Goal: Task Accomplishment & Management: Manage account settings

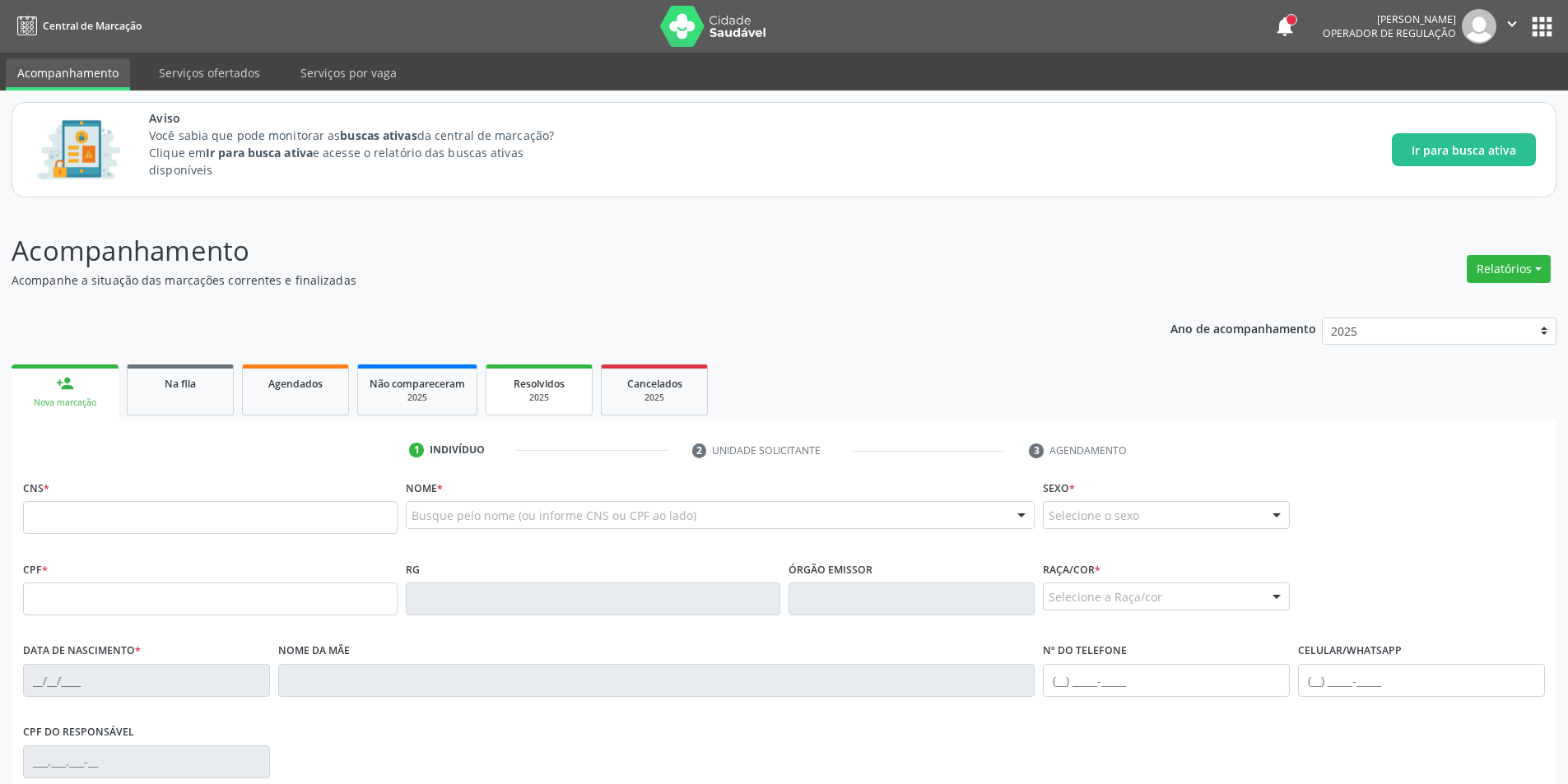
click at [556, 394] on div "2025" at bounding box center [539, 398] width 82 height 12
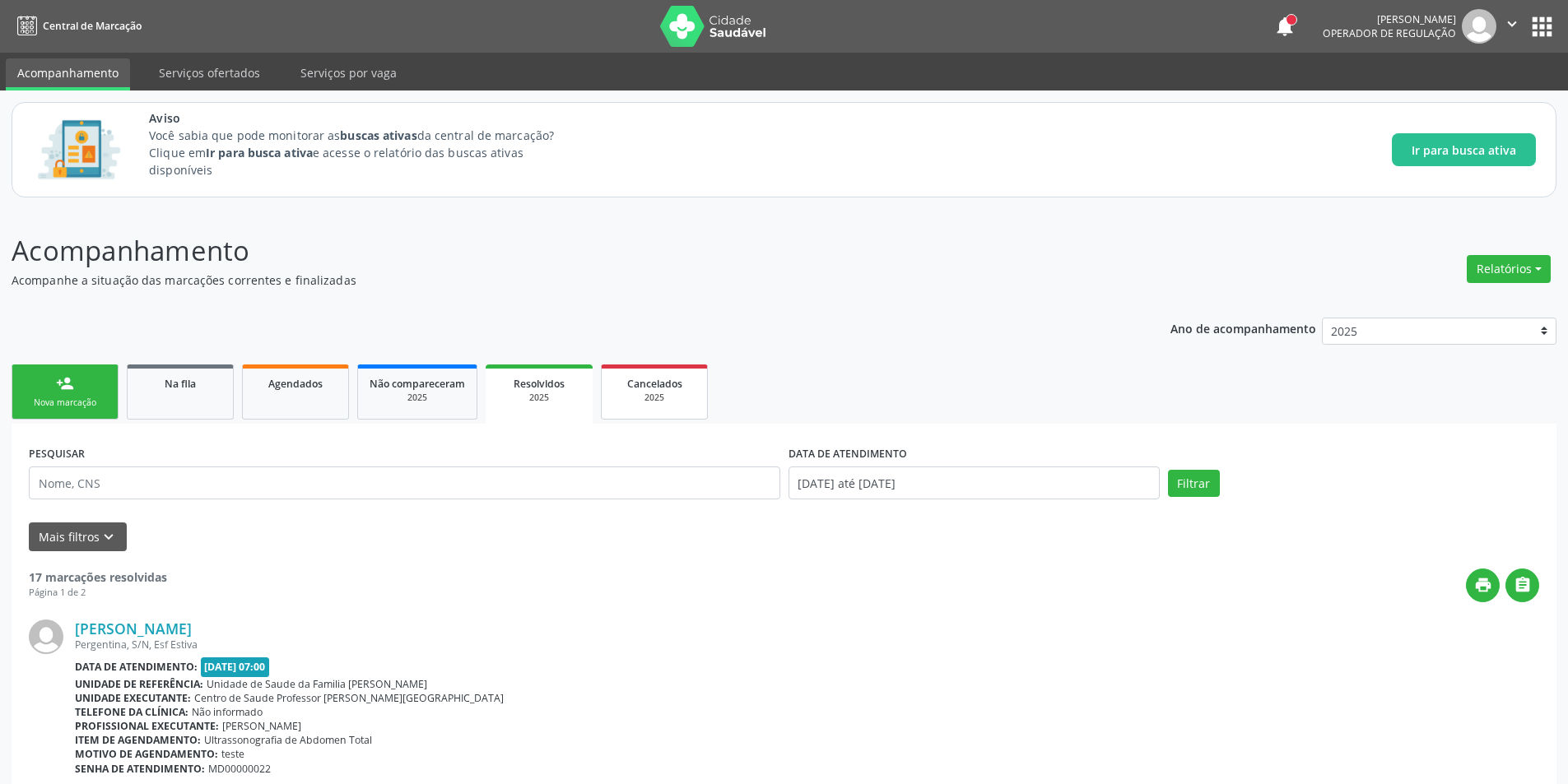
click at [661, 388] on span "Cancelados" at bounding box center [655, 384] width 55 height 14
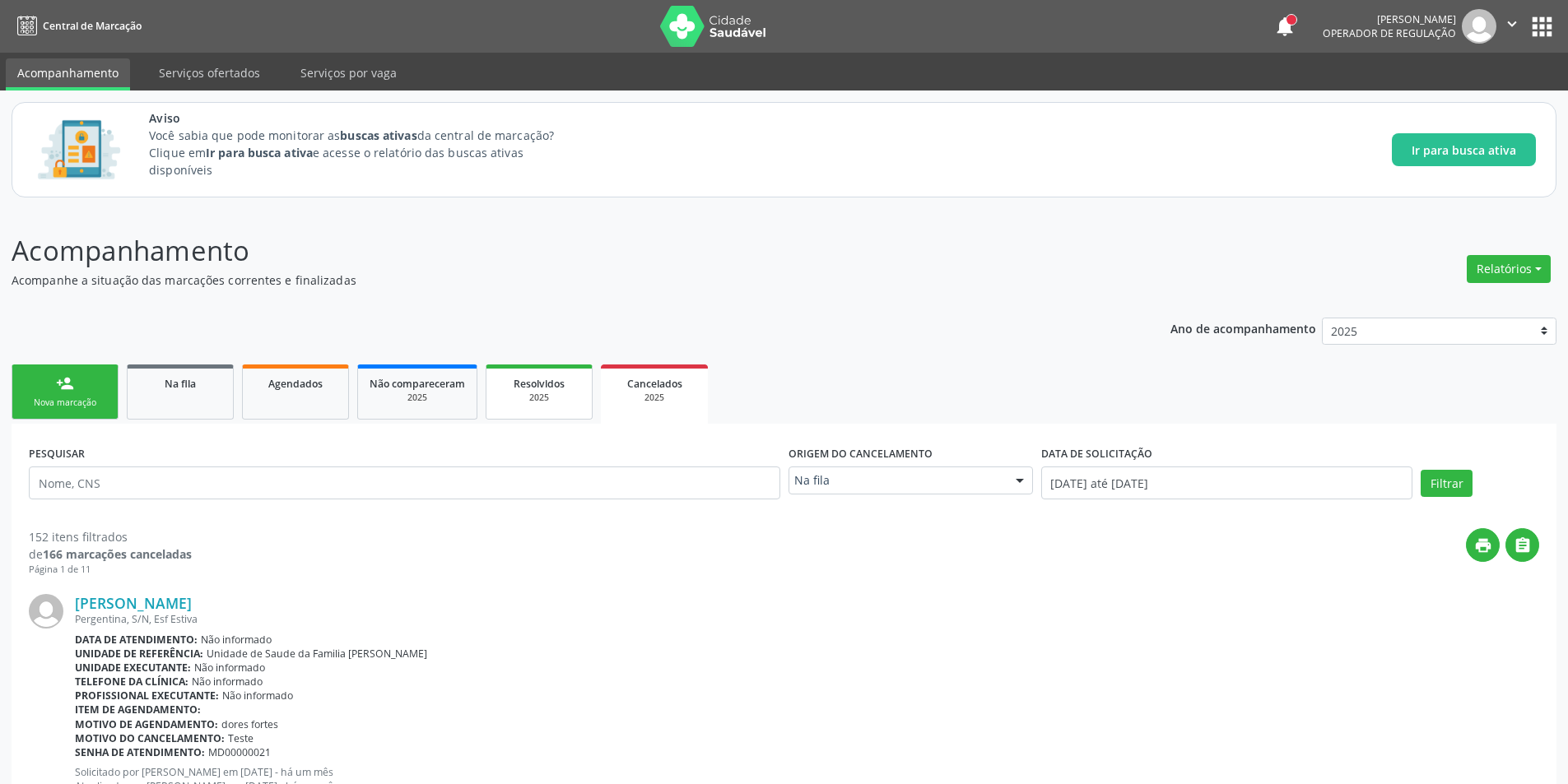
click at [537, 403] on div "2025" at bounding box center [539, 398] width 82 height 12
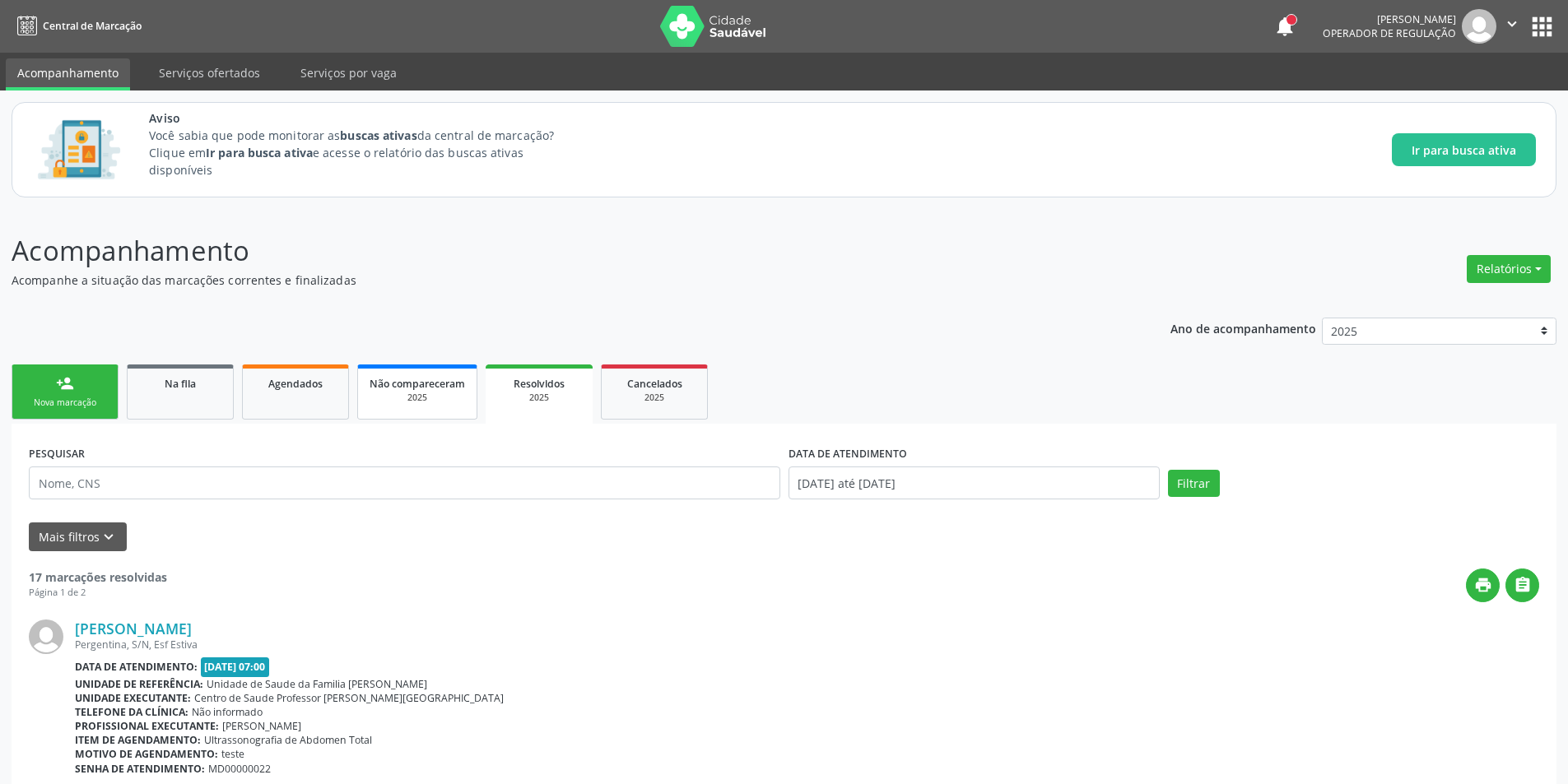
click at [415, 392] on div "2025" at bounding box center [416, 398] width 95 height 12
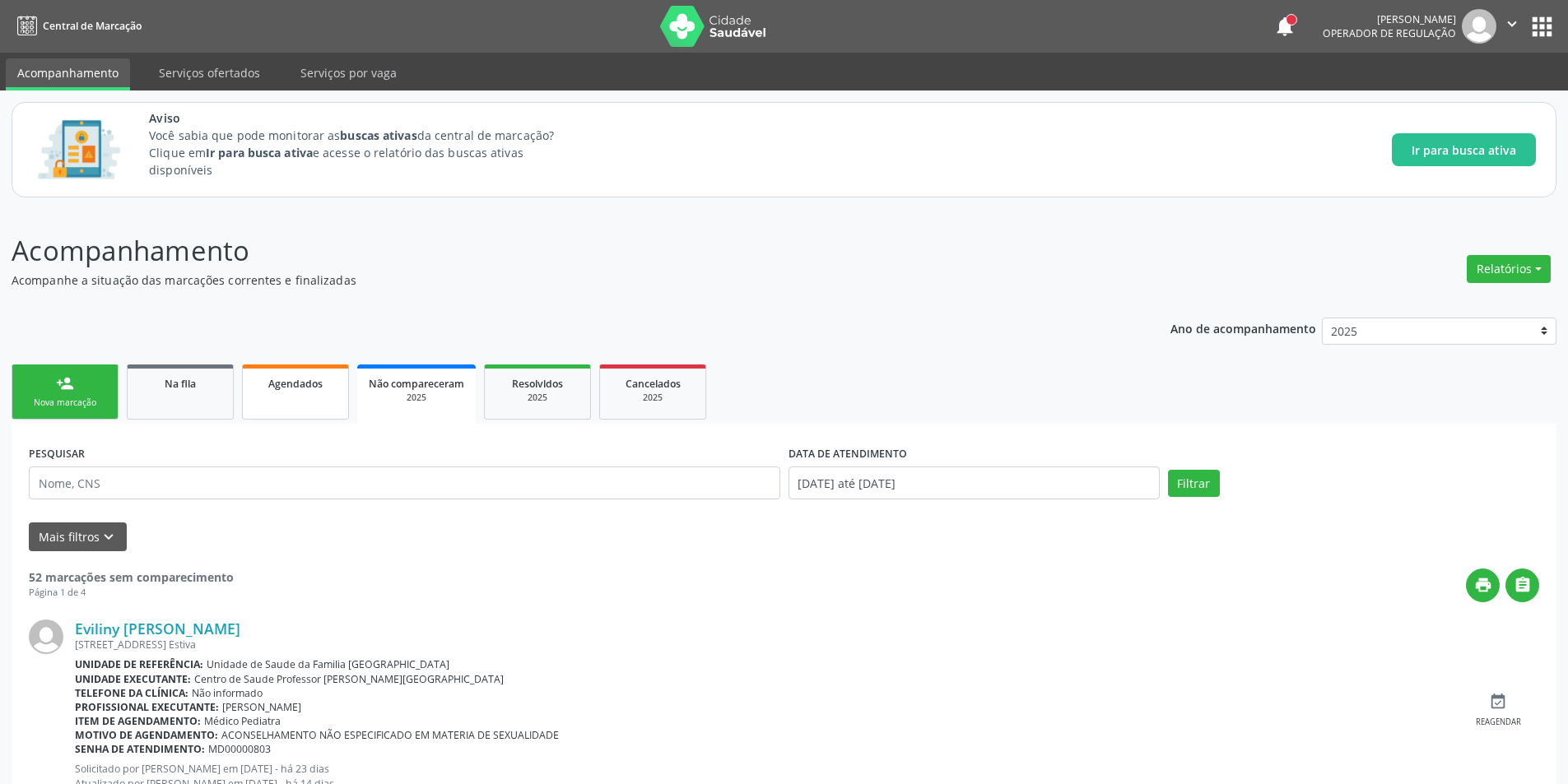
click at [305, 384] on span "Agendados" at bounding box center [295, 384] width 54 height 14
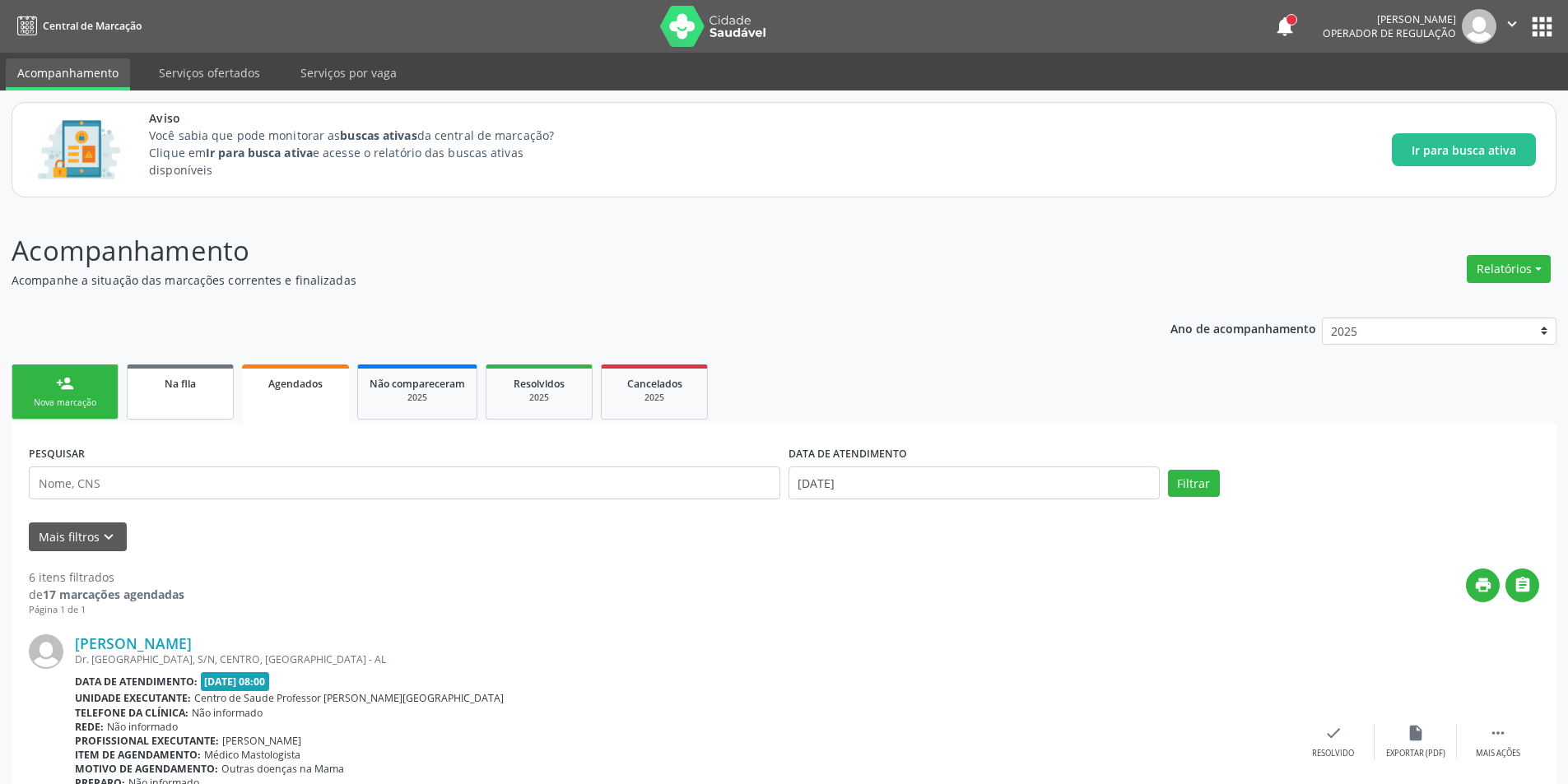
click at [190, 389] on span "Na fila" at bounding box center [180, 384] width 31 height 14
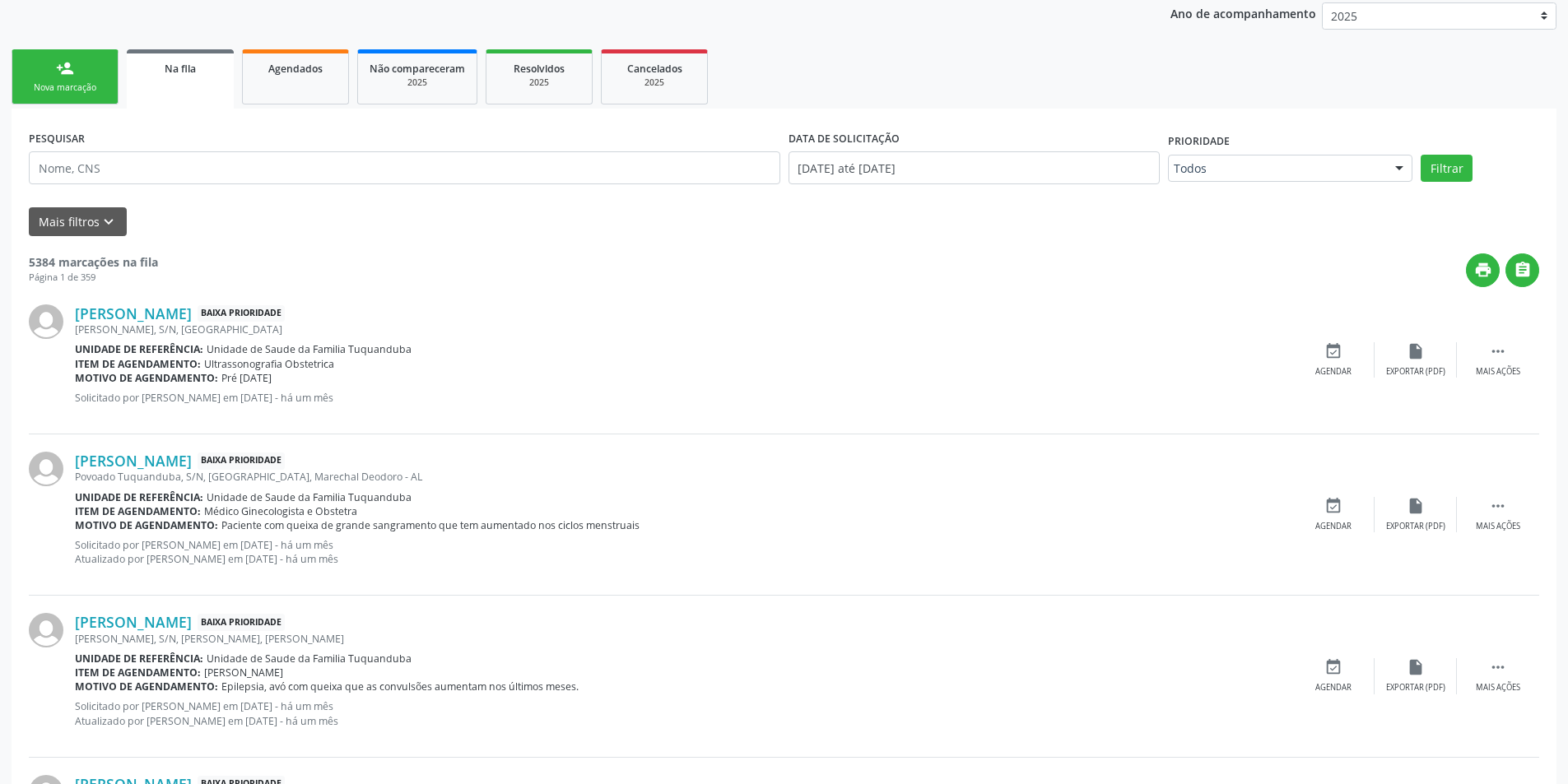
scroll to position [82, 0]
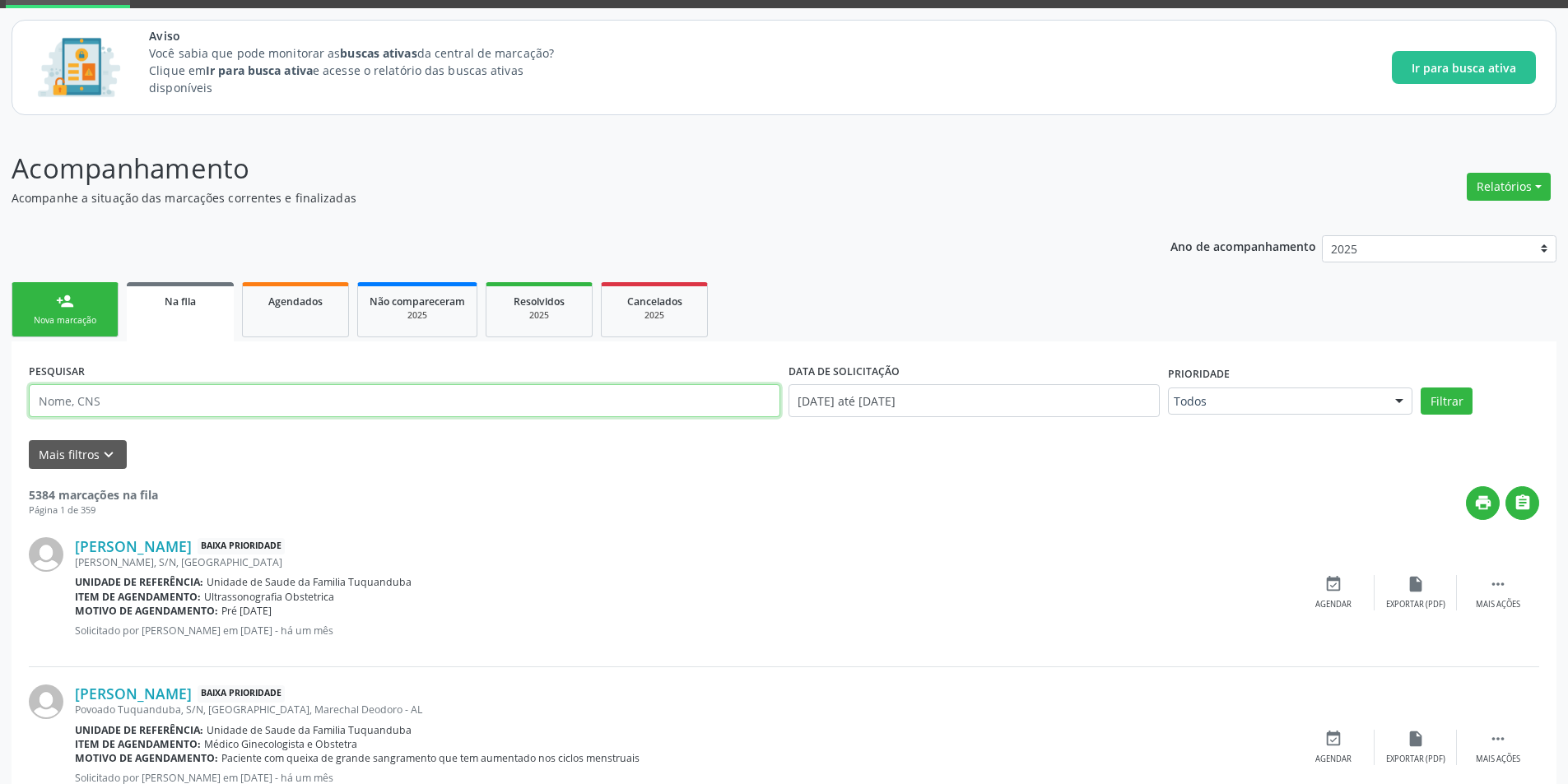
click at [461, 398] on input "text" at bounding box center [404, 401] width 751 height 33
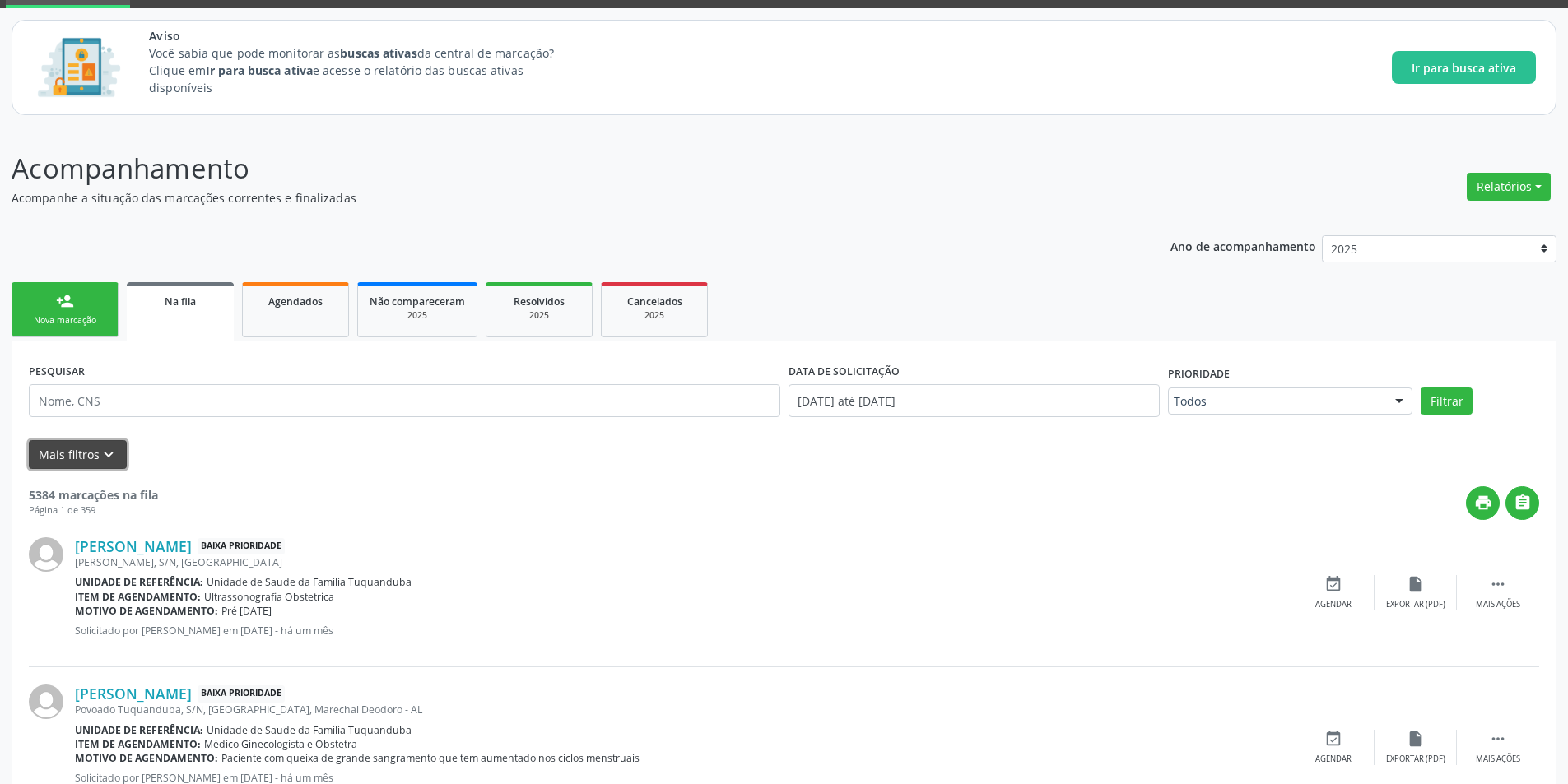
click at [113, 453] on icon "keyboard_arrow_down" at bounding box center [109, 455] width 18 height 18
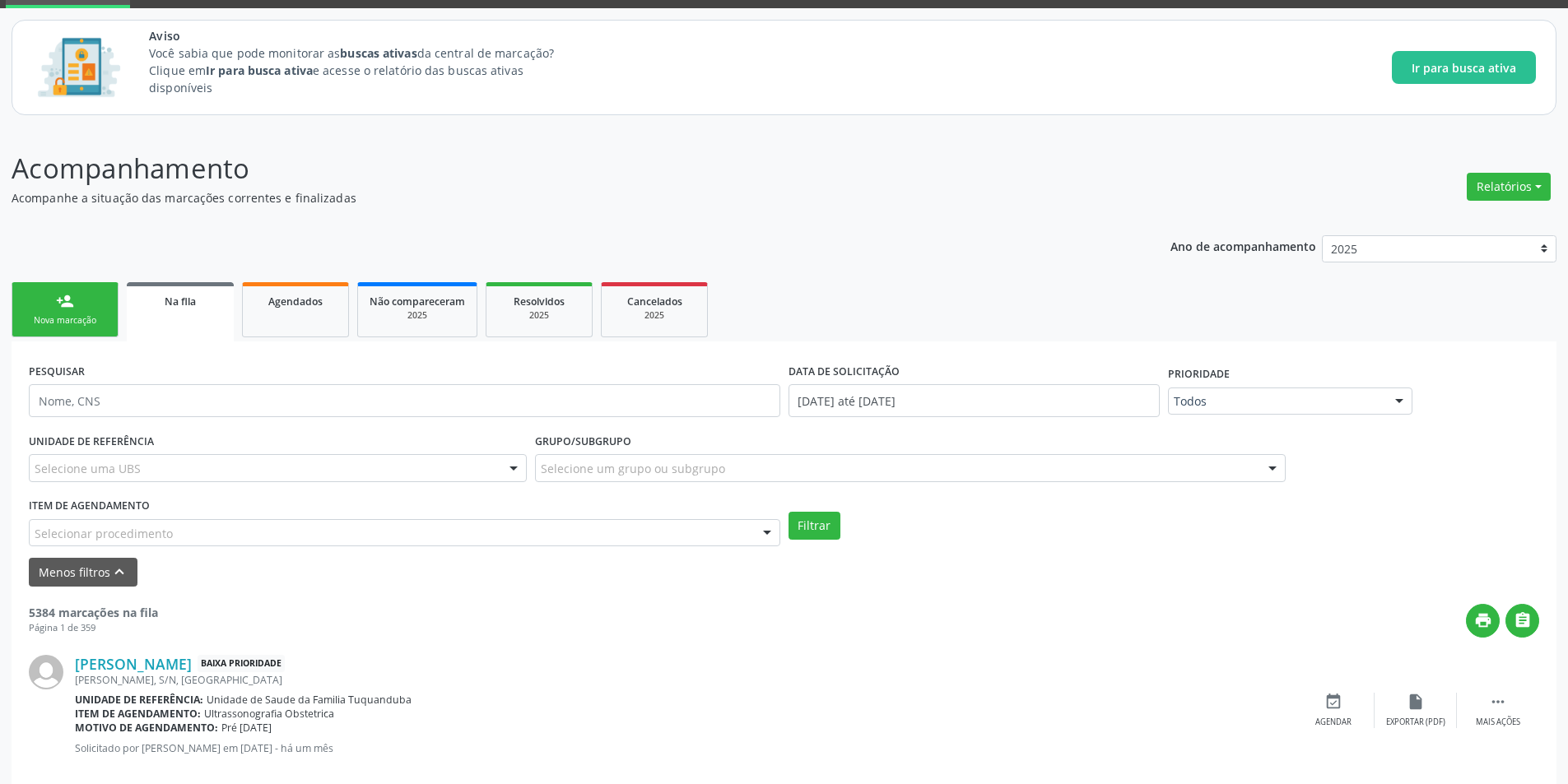
click at [193, 538] on div "Selecionar procedimento" at bounding box center [404, 533] width 751 height 28
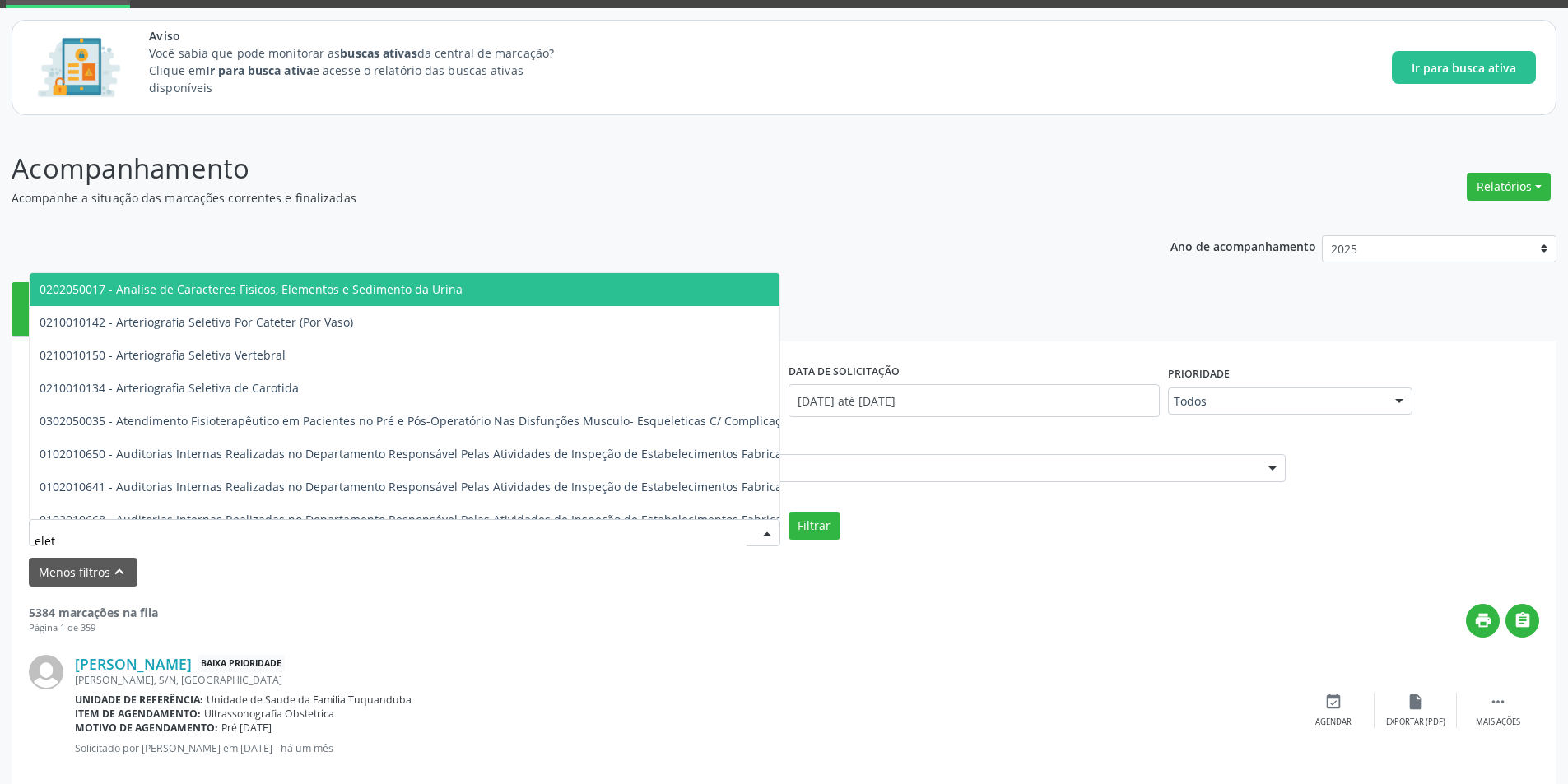
type input "eletr"
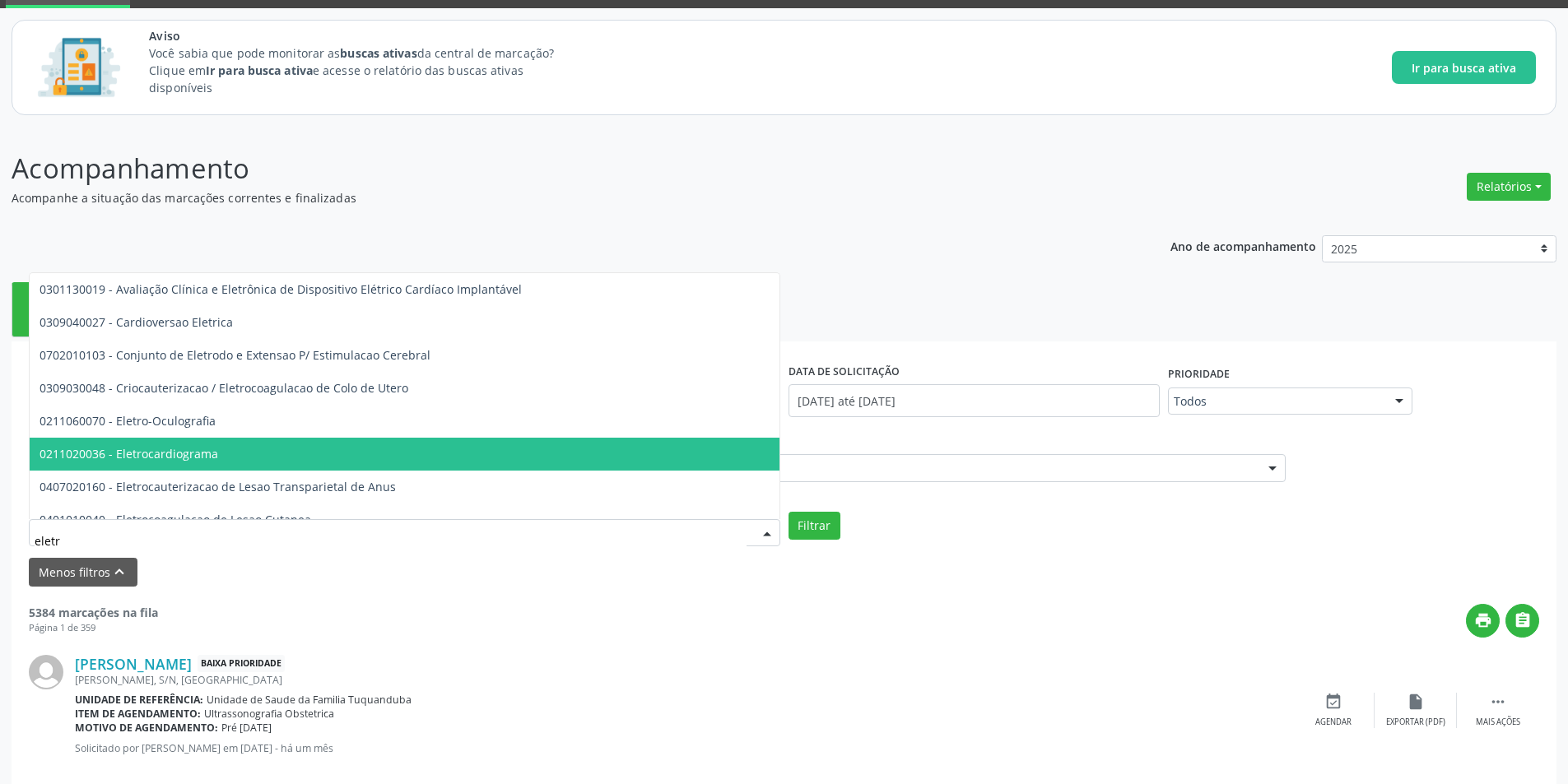
click at [199, 456] on span "0211020036 - Eletrocardiograma" at bounding box center [129, 453] width 179 height 16
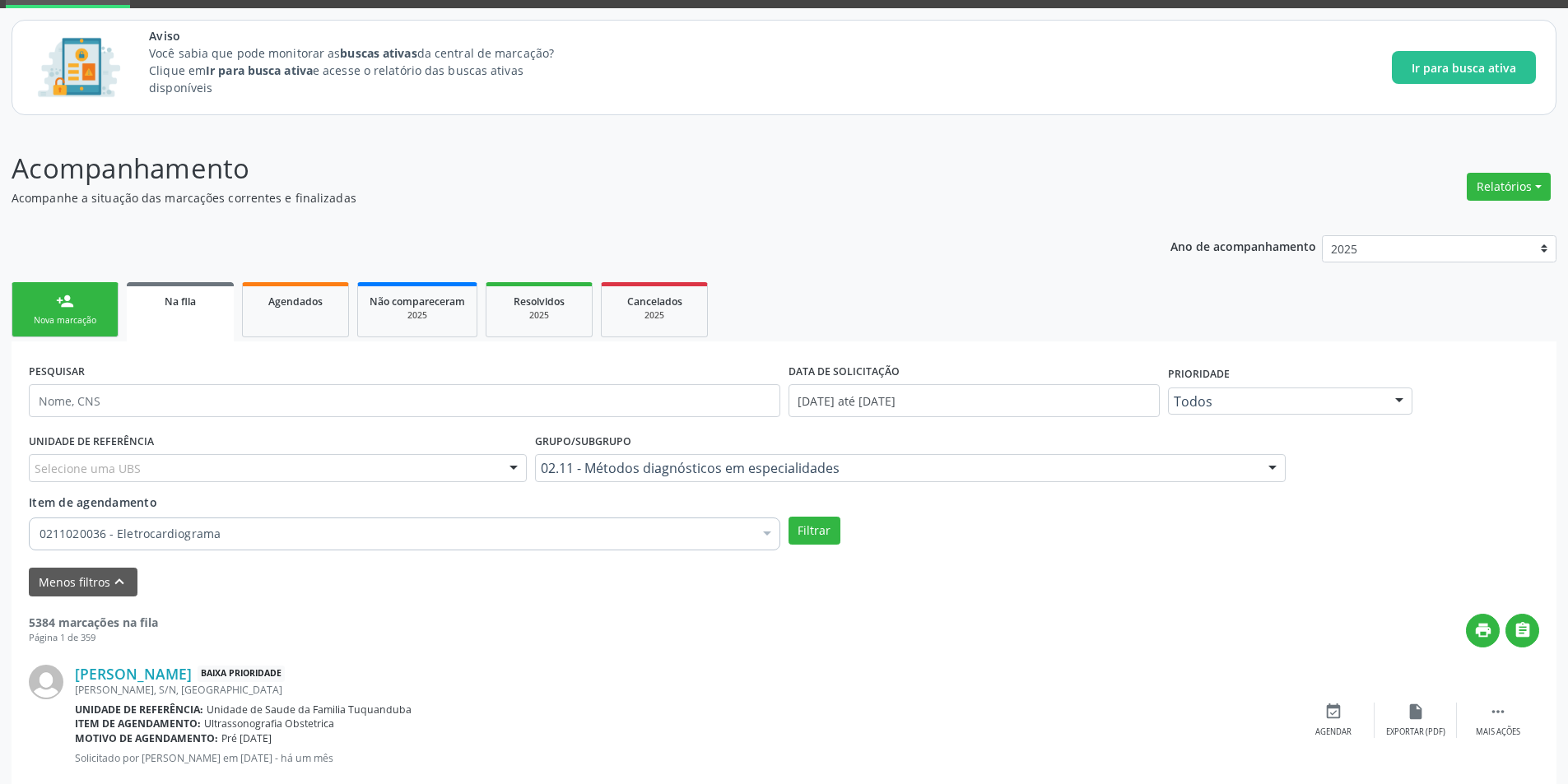
scroll to position [164, 0]
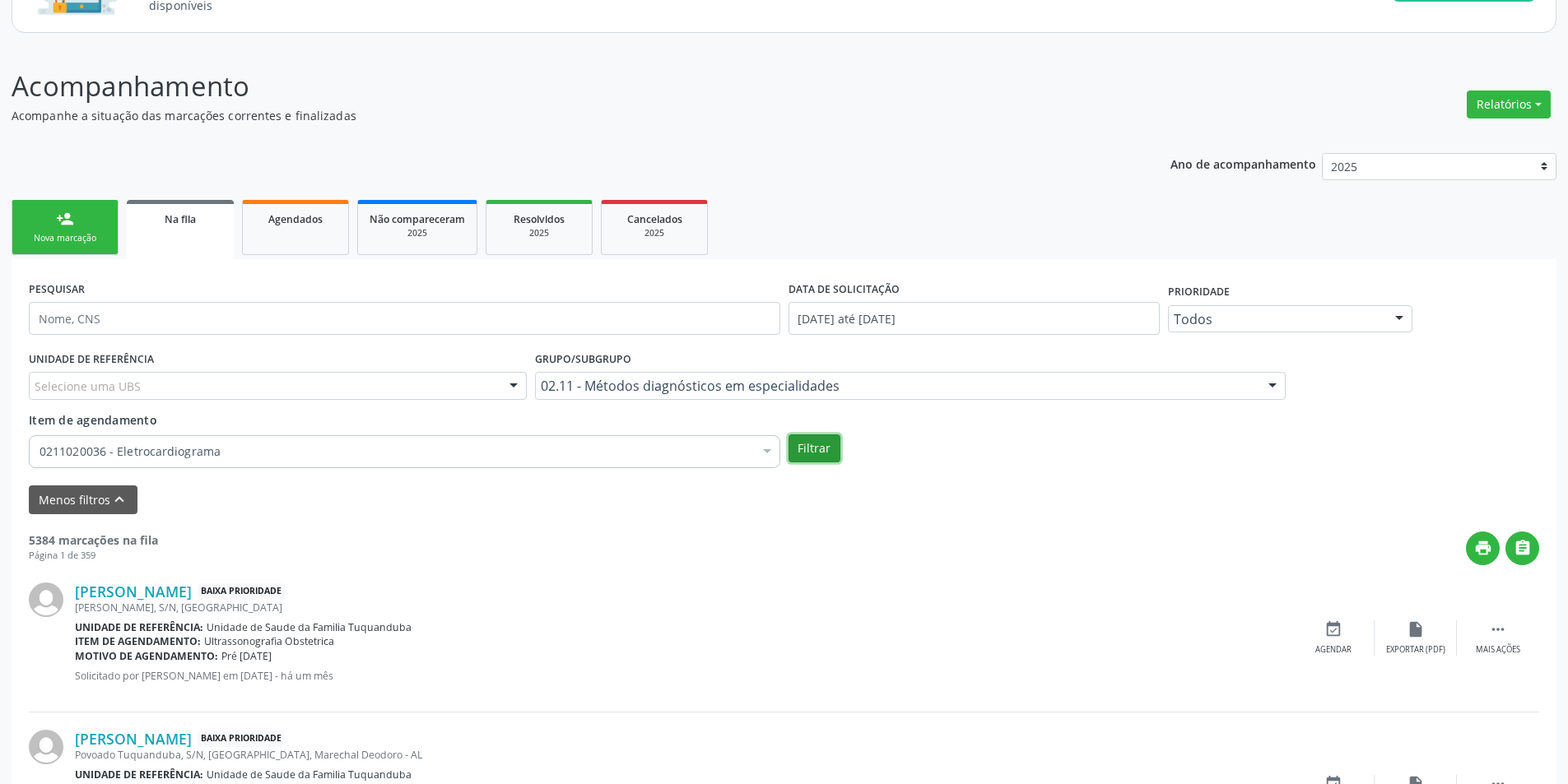
click at [812, 453] on button "Filtrar" at bounding box center [815, 448] width 52 height 28
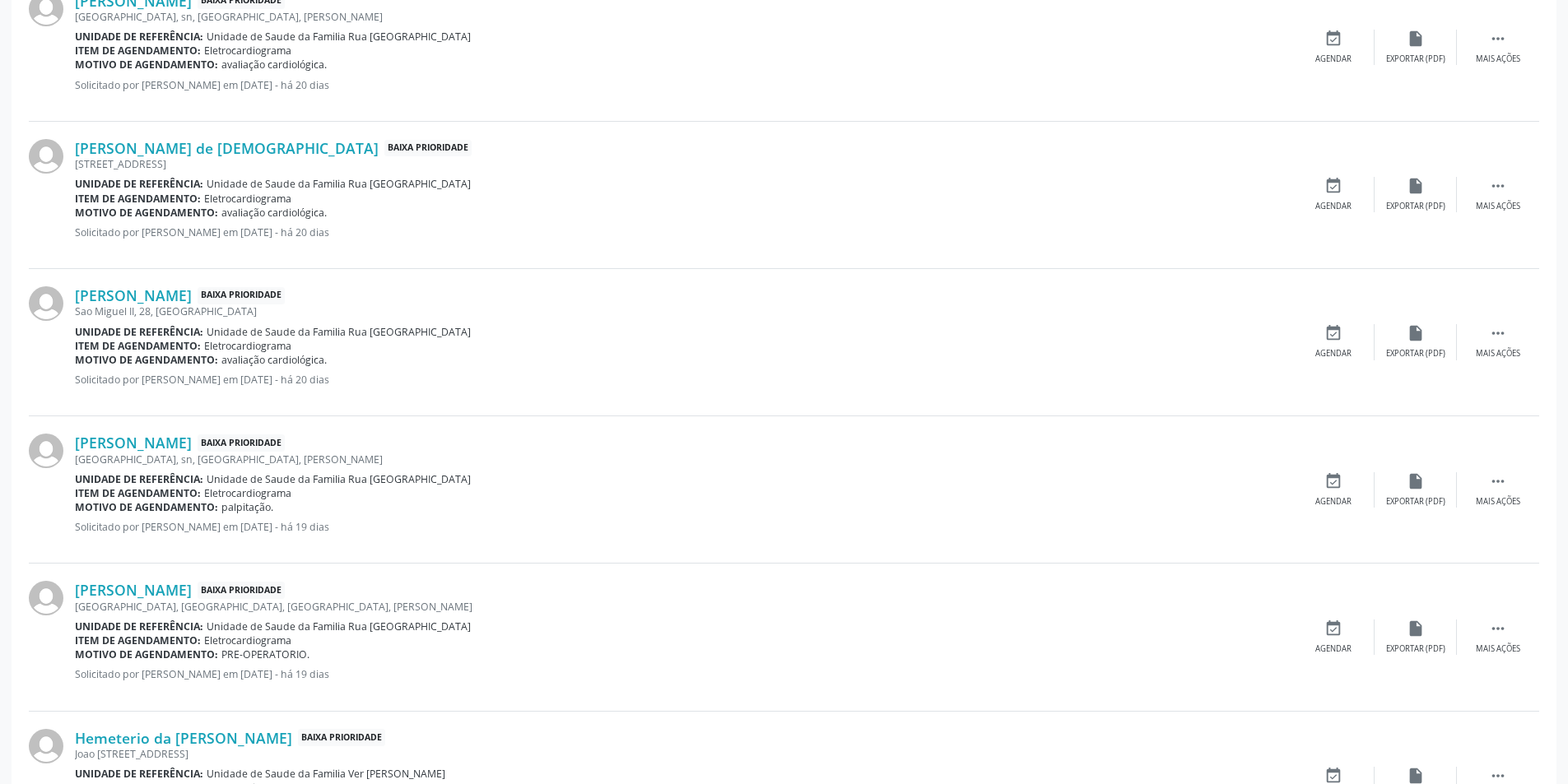
scroll to position [2288, 0]
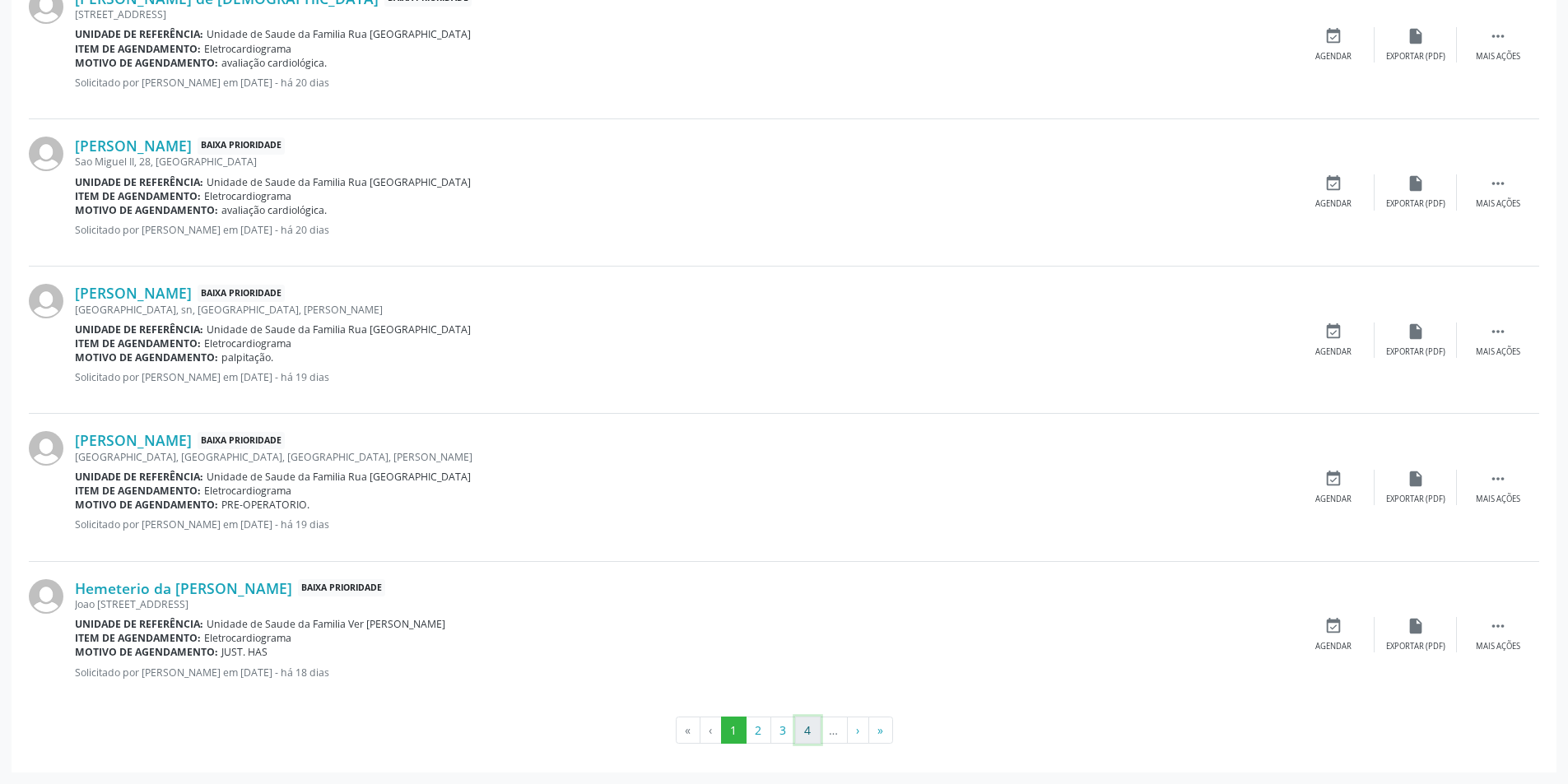
click at [813, 730] on button "4" at bounding box center [808, 731] width 26 height 28
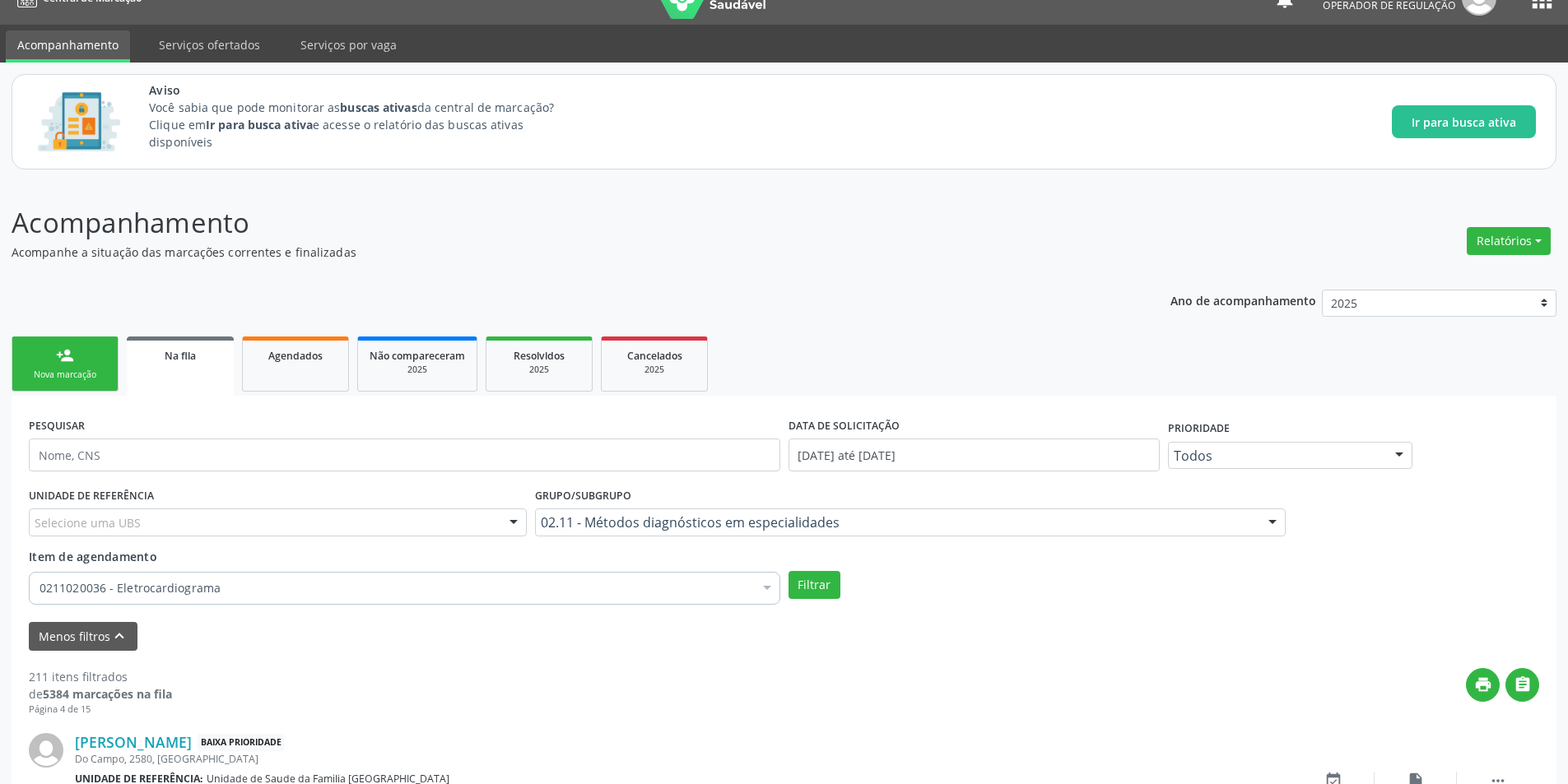
scroll to position [2247, 0]
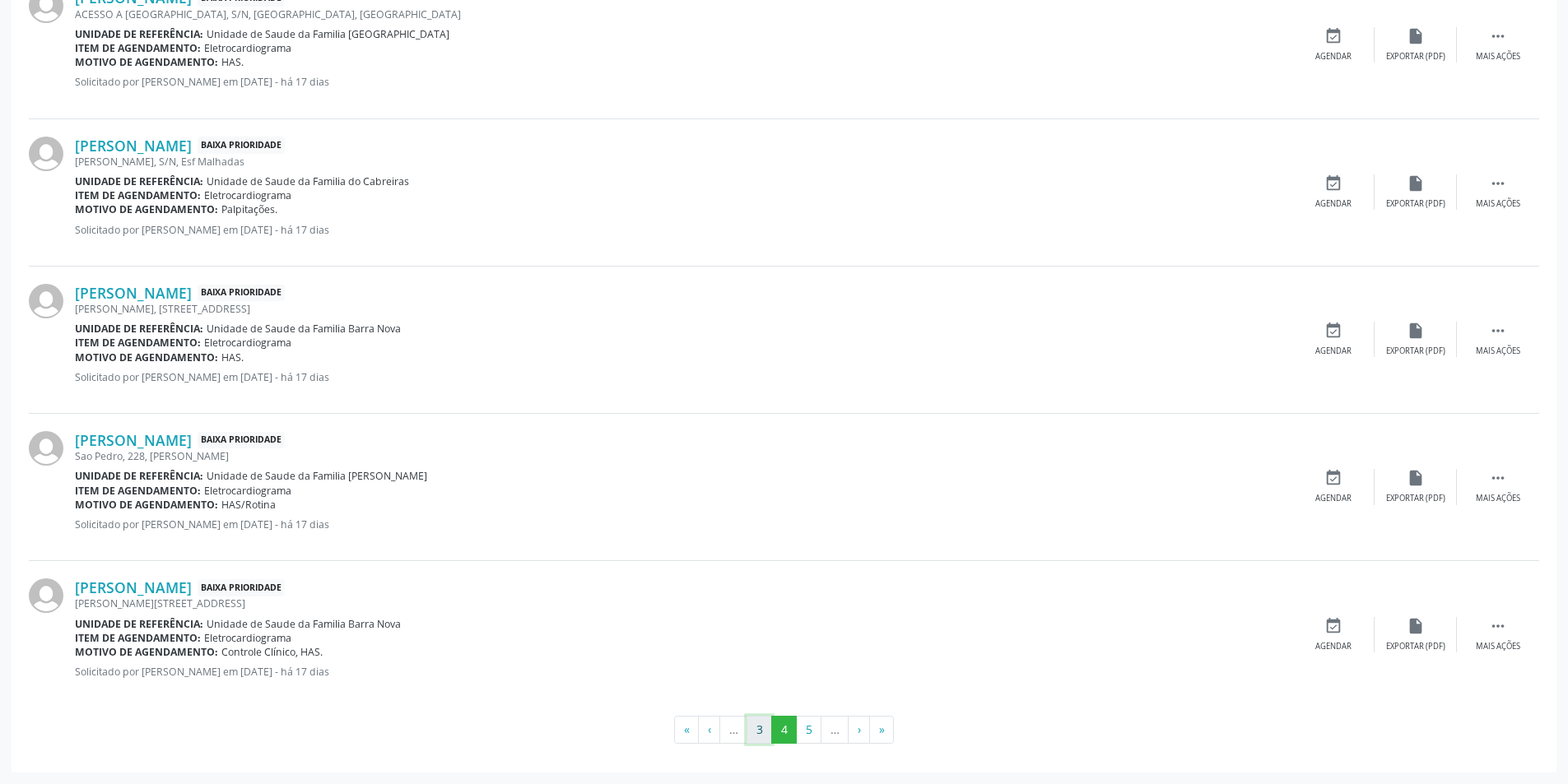
click at [754, 731] on button "3" at bounding box center [760, 730] width 26 height 28
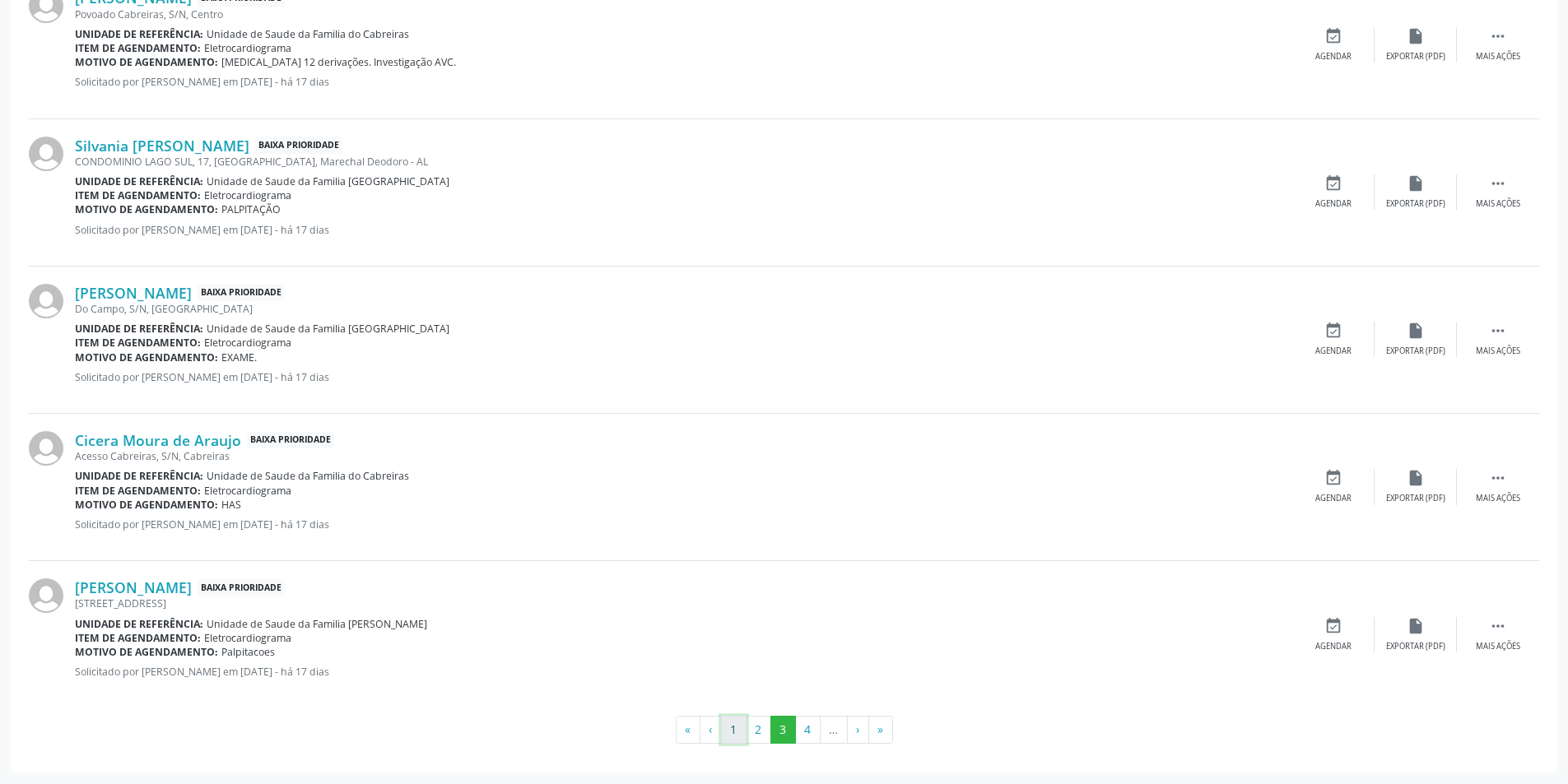
click at [728, 725] on button "1" at bounding box center [734, 730] width 26 height 28
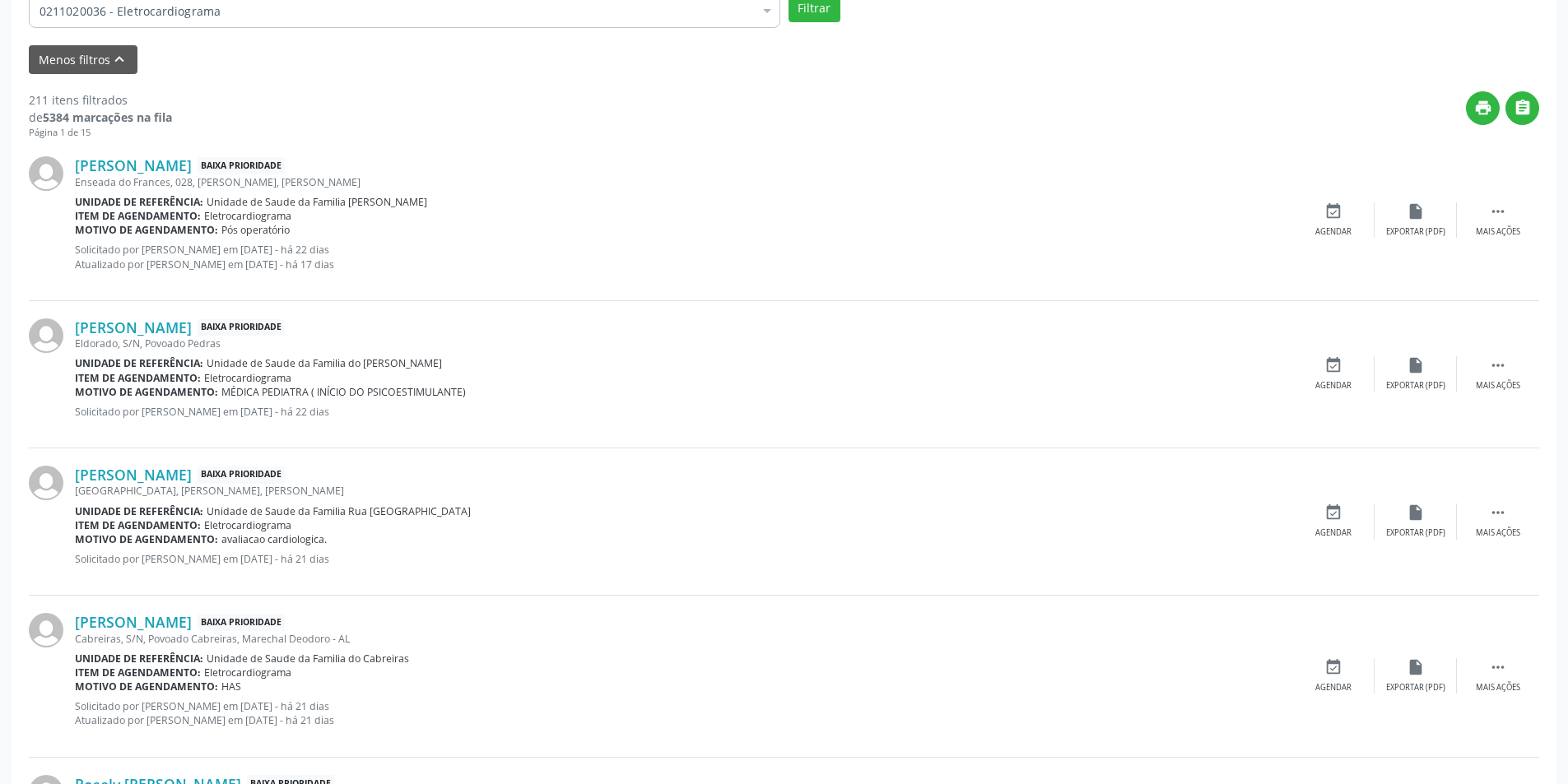
scroll to position [576, 0]
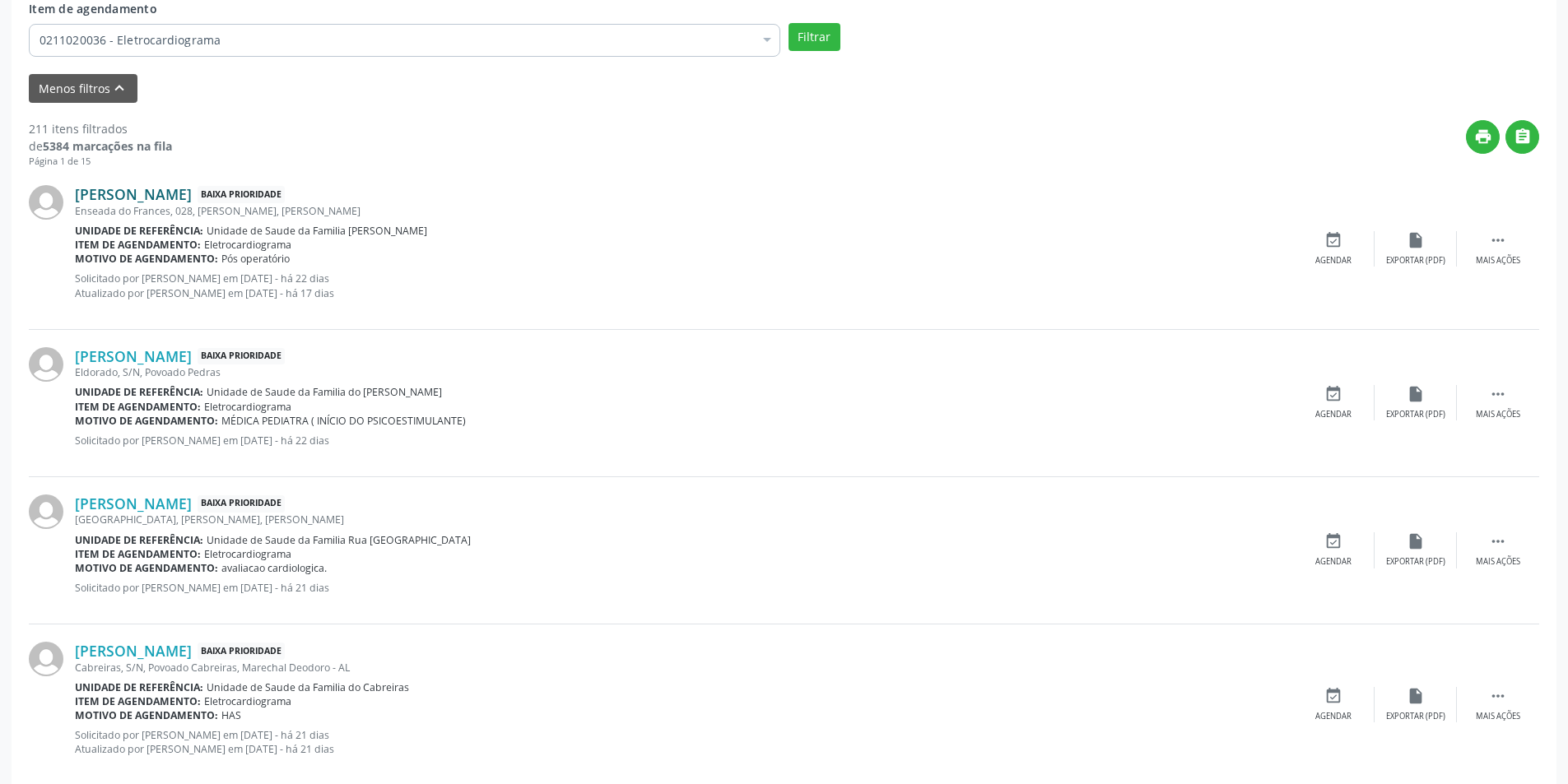
click at [192, 189] on link "[PERSON_NAME]" at bounding box center [133, 195] width 117 height 18
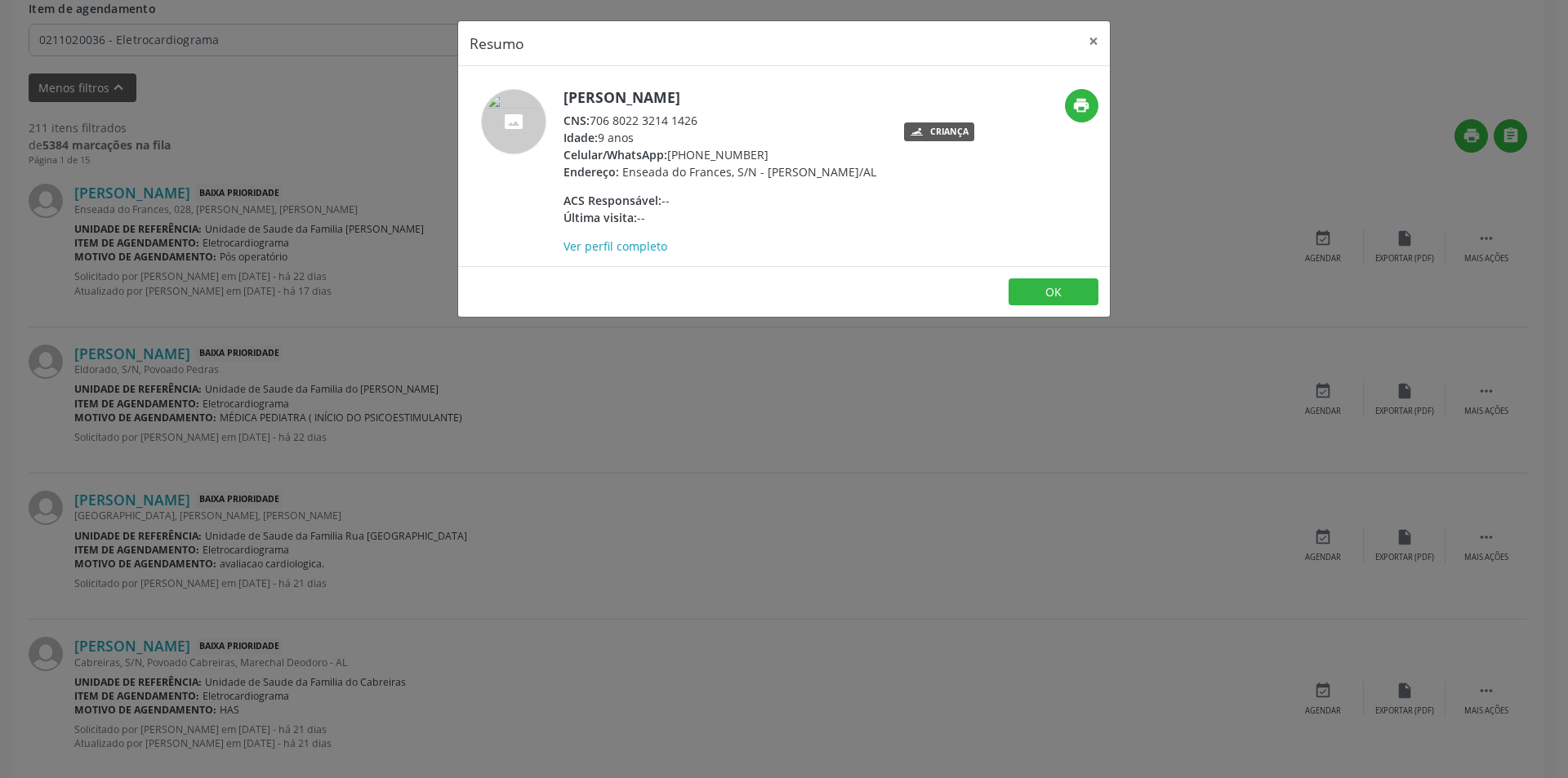
drag, startPoint x: 592, startPoint y: 118, endPoint x: 699, endPoint y: 119, distance: 107.0
click at [699, 119] on div "CNS: 706 8022 3214 1426" at bounding box center [719, 120] width 313 height 17
click at [1096, 40] on button "×" at bounding box center [1094, 41] width 33 height 40
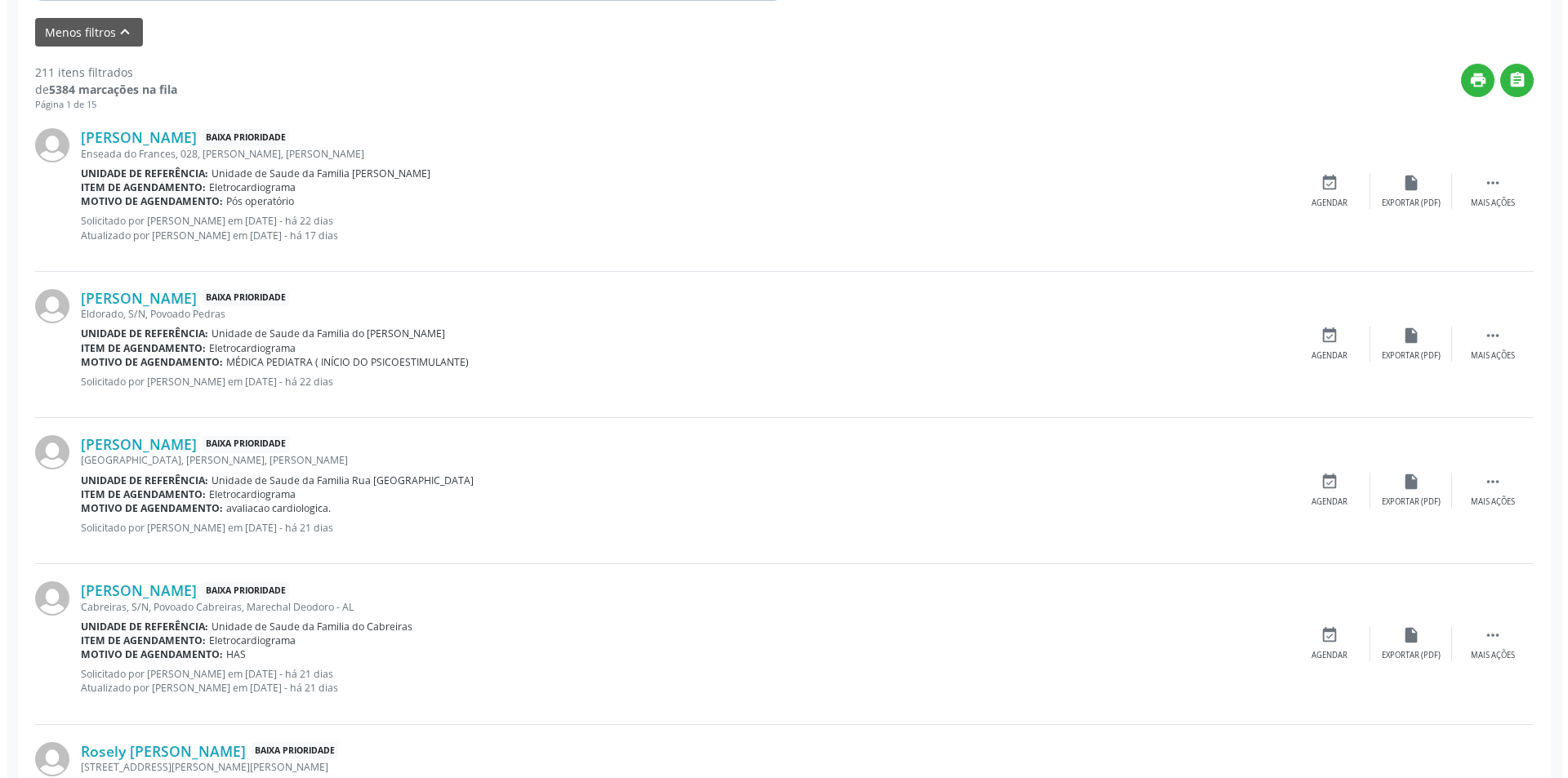
scroll to position [654, 0]
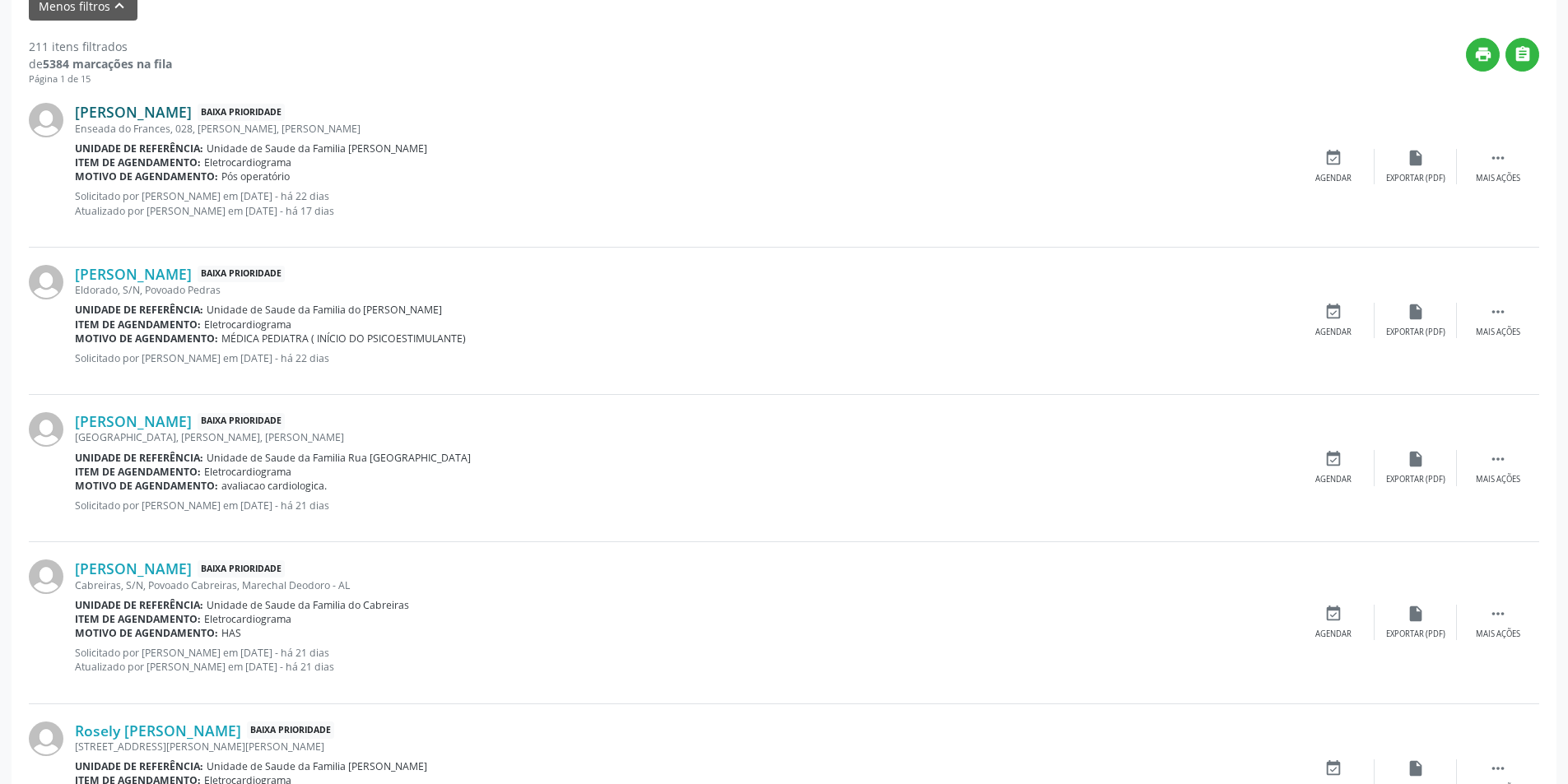
click at [192, 115] on link "[PERSON_NAME]" at bounding box center [133, 112] width 117 height 18
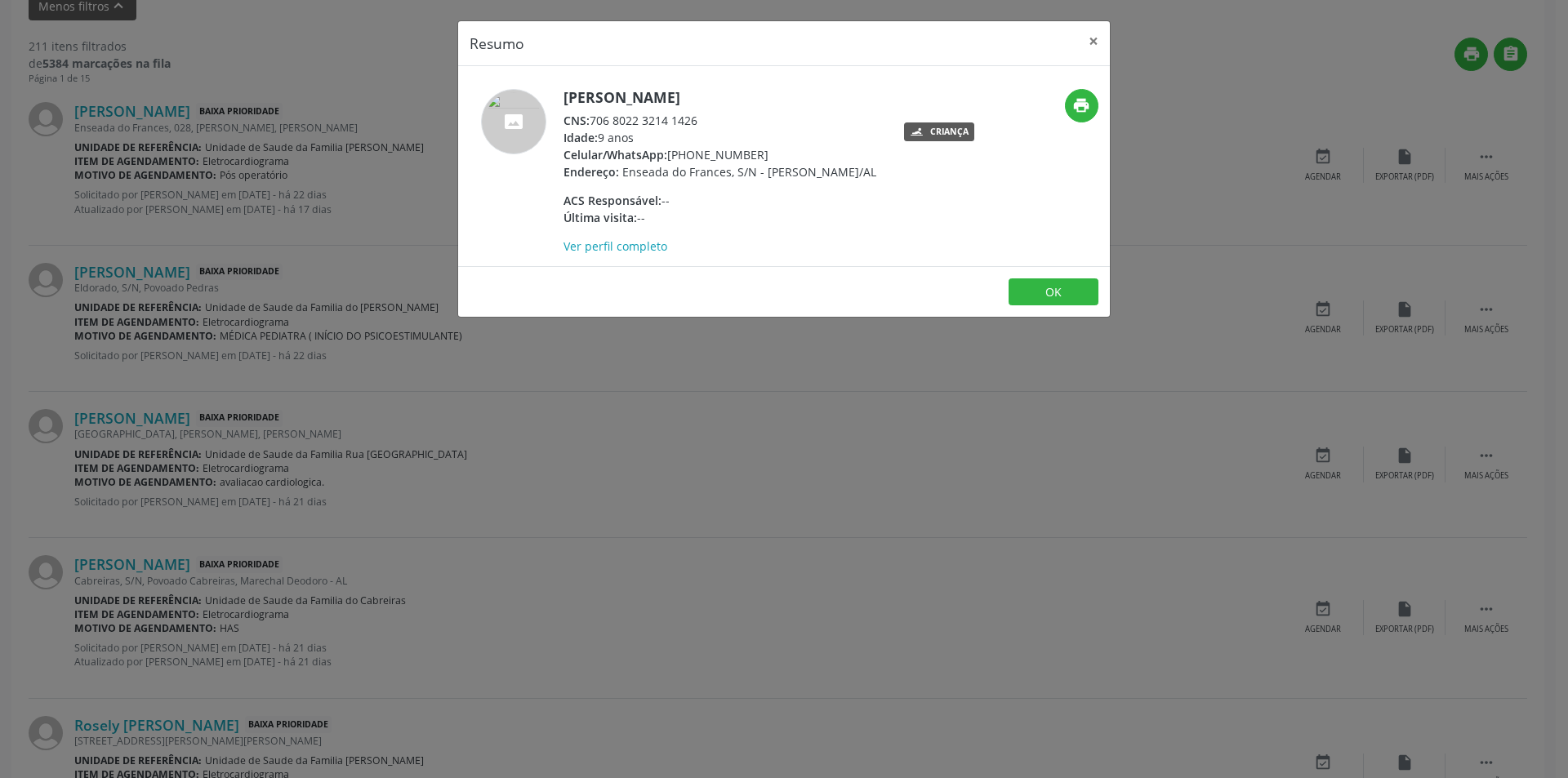
drag, startPoint x: 594, startPoint y: 116, endPoint x: 715, endPoint y: 121, distance: 121.1
click at [715, 121] on div "CNS: 706 8022 3214 1426" at bounding box center [719, 120] width 313 height 17
copy div "706 8022 3214 1426"
click at [1101, 34] on button "×" at bounding box center [1094, 41] width 33 height 40
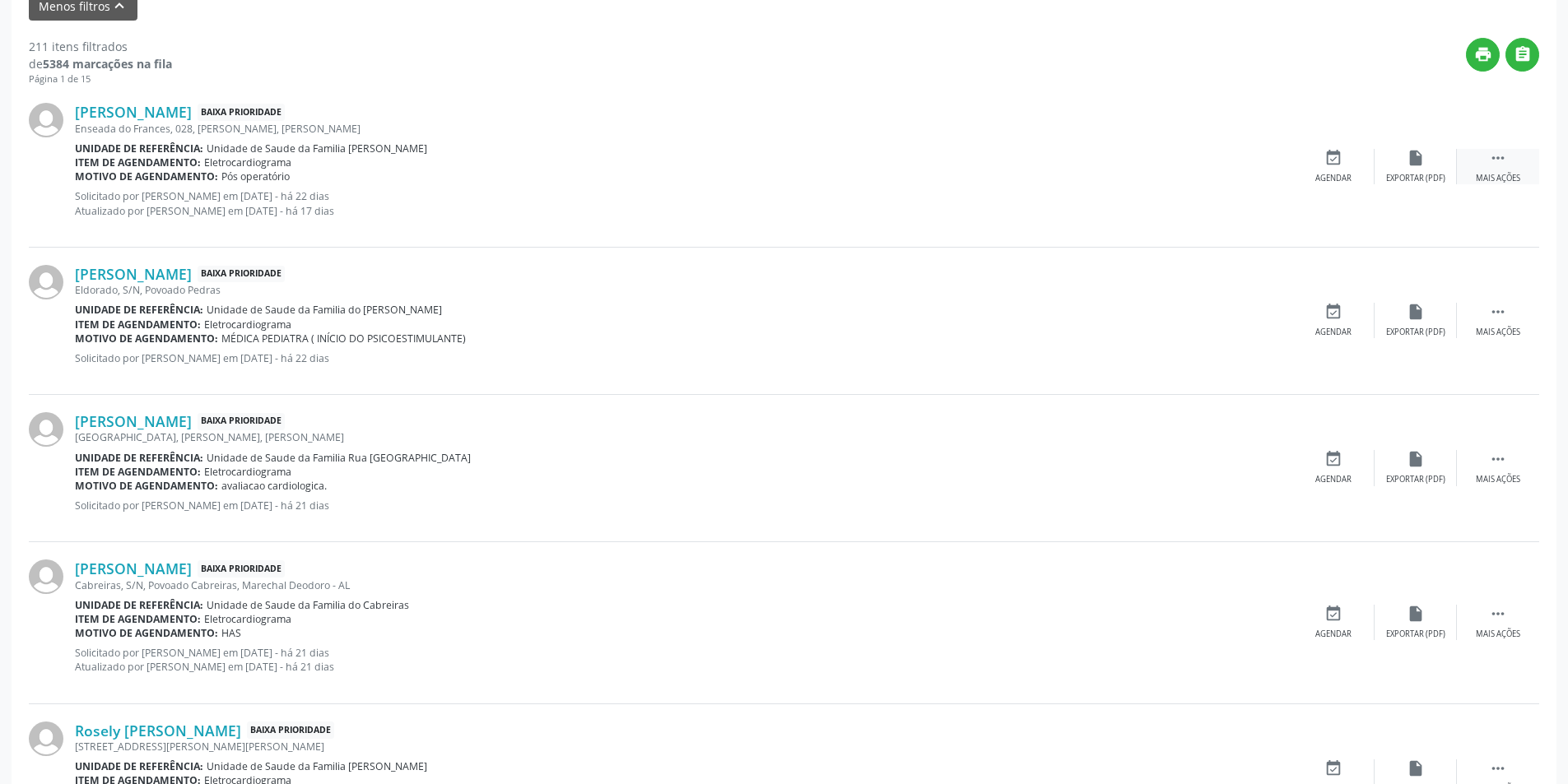
click at [1493, 159] on icon "" at bounding box center [1499, 158] width 18 height 18
click at [1335, 159] on icon "cancel" at bounding box center [1334, 158] width 18 height 18
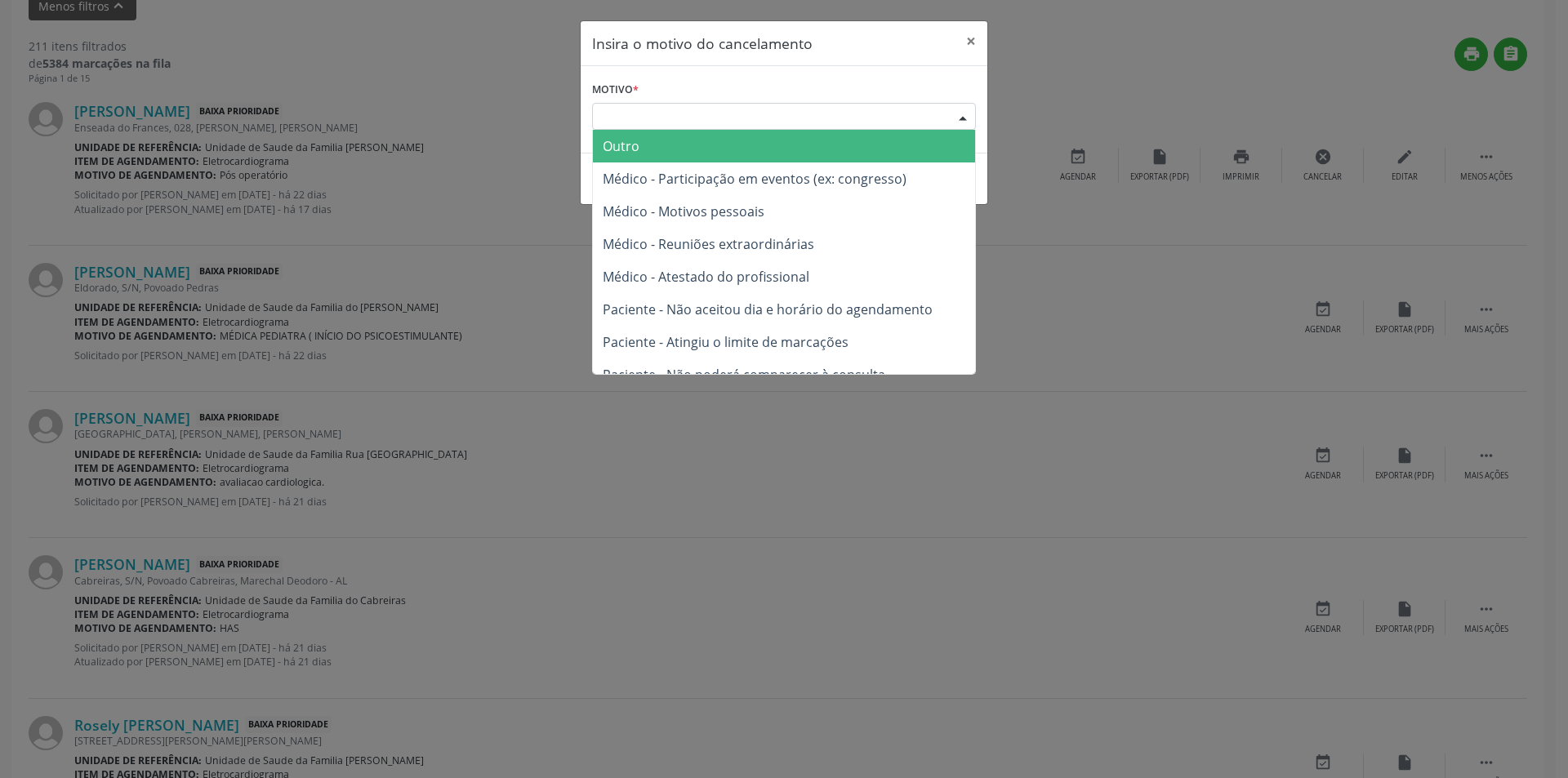
click at [952, 113] on div at bounding box center [962, 117] width 25 height 27
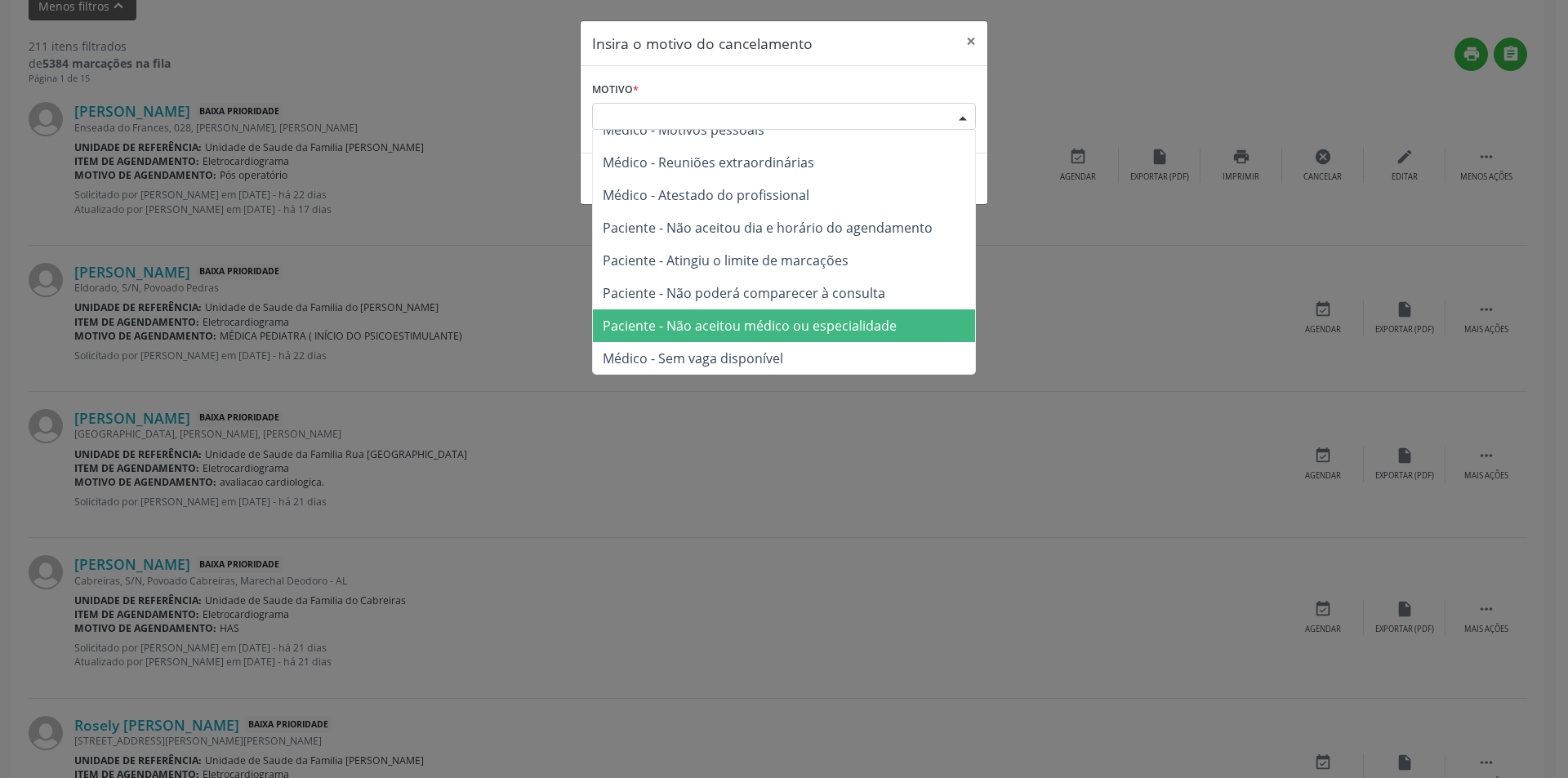
scroll to position [82, 0]
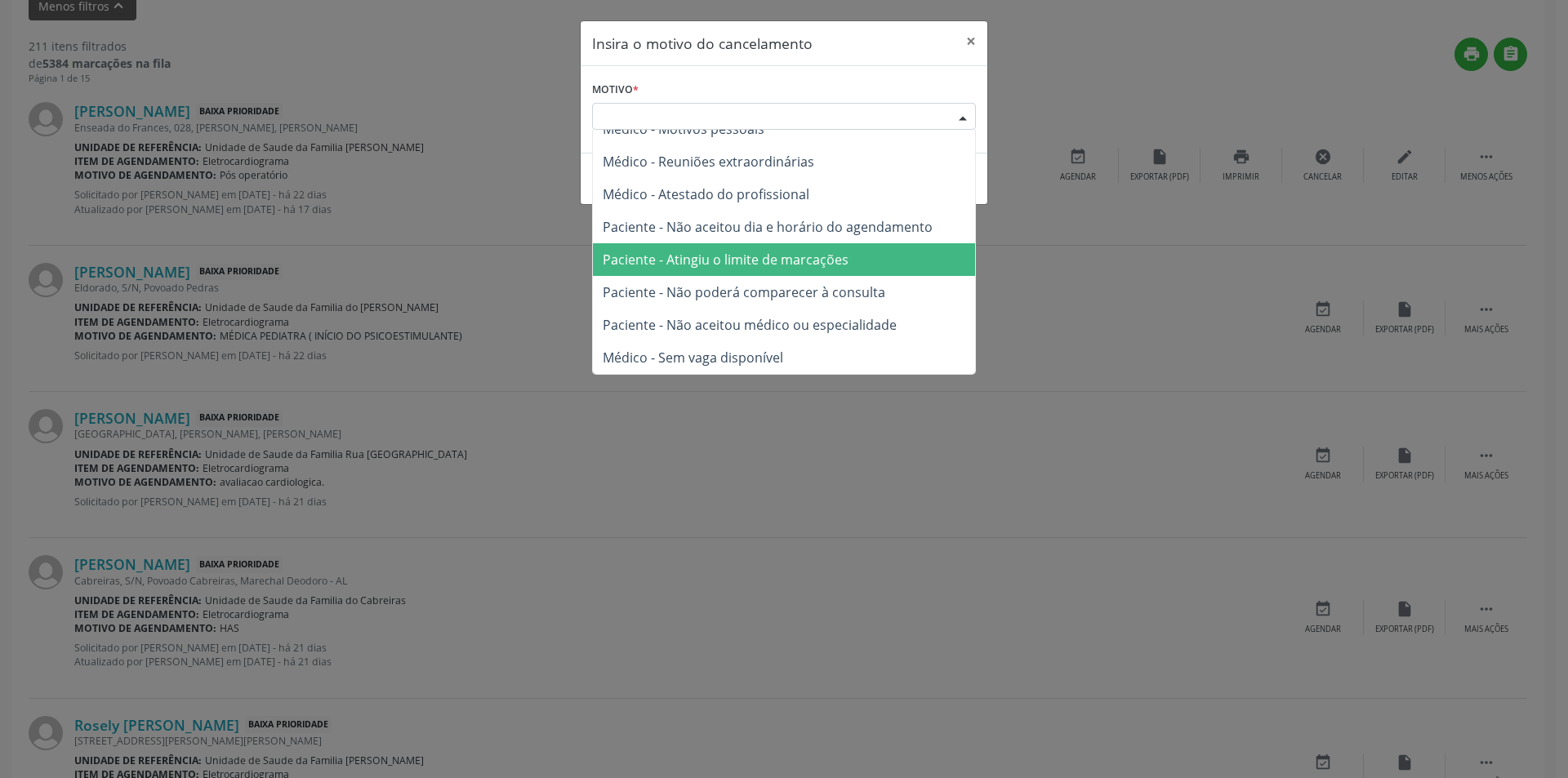
click at [946, 115] on div "Escolha o motivo Outro Médico - Participação em eventos (ex: congresso) Médico …" at bounding box center [784, 116] width 384 height 27
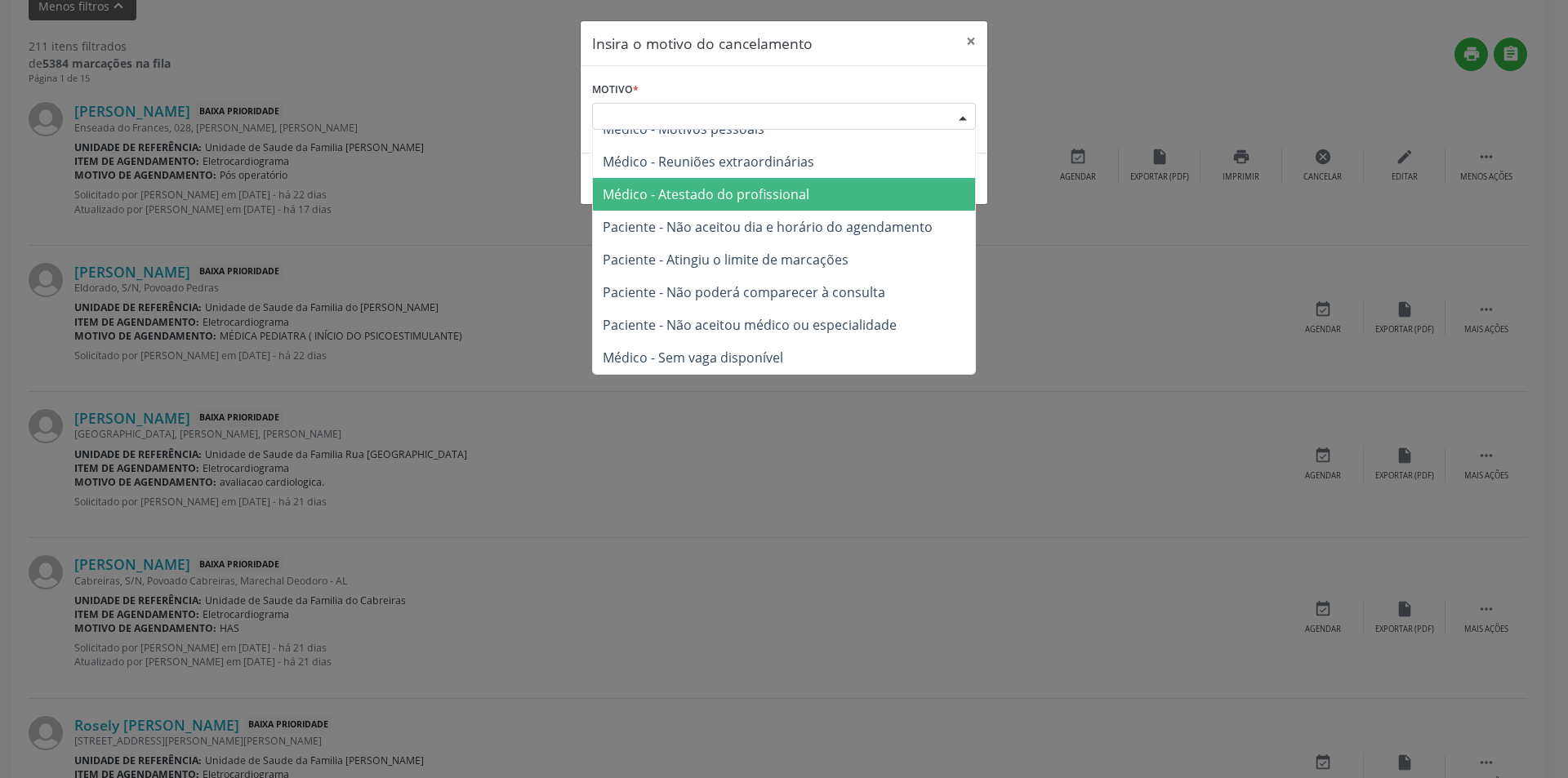
click at [1087, 60] on div "Insira o motivo do cancelamento × Motivo * Escolha o motivo Outro Médico - Part…" at bounding box center [784, 389] width 1568 height 778
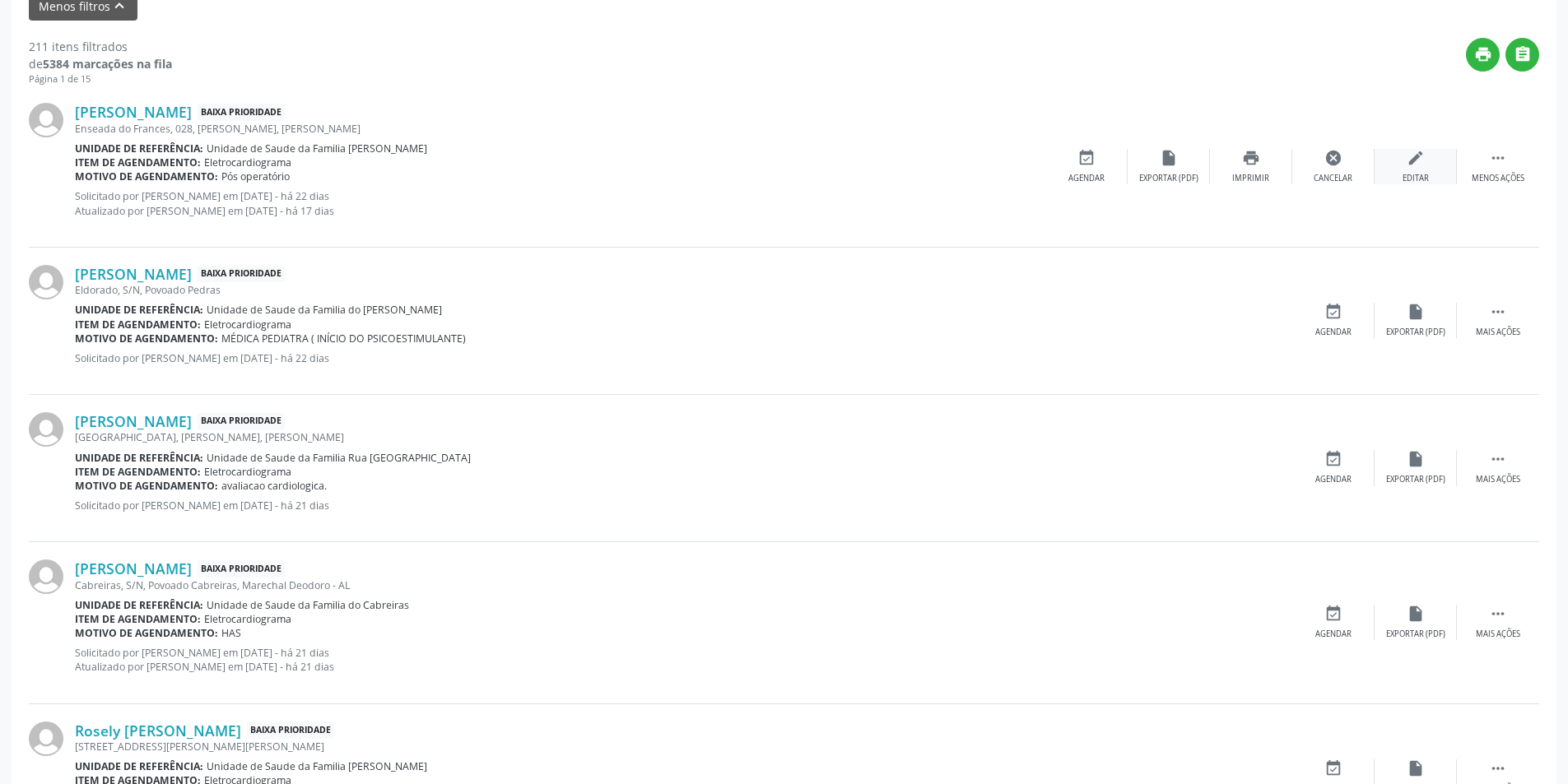
click at [1415, 159] on icon "edit" at bounding box center [1416, 158] width 18 height 18
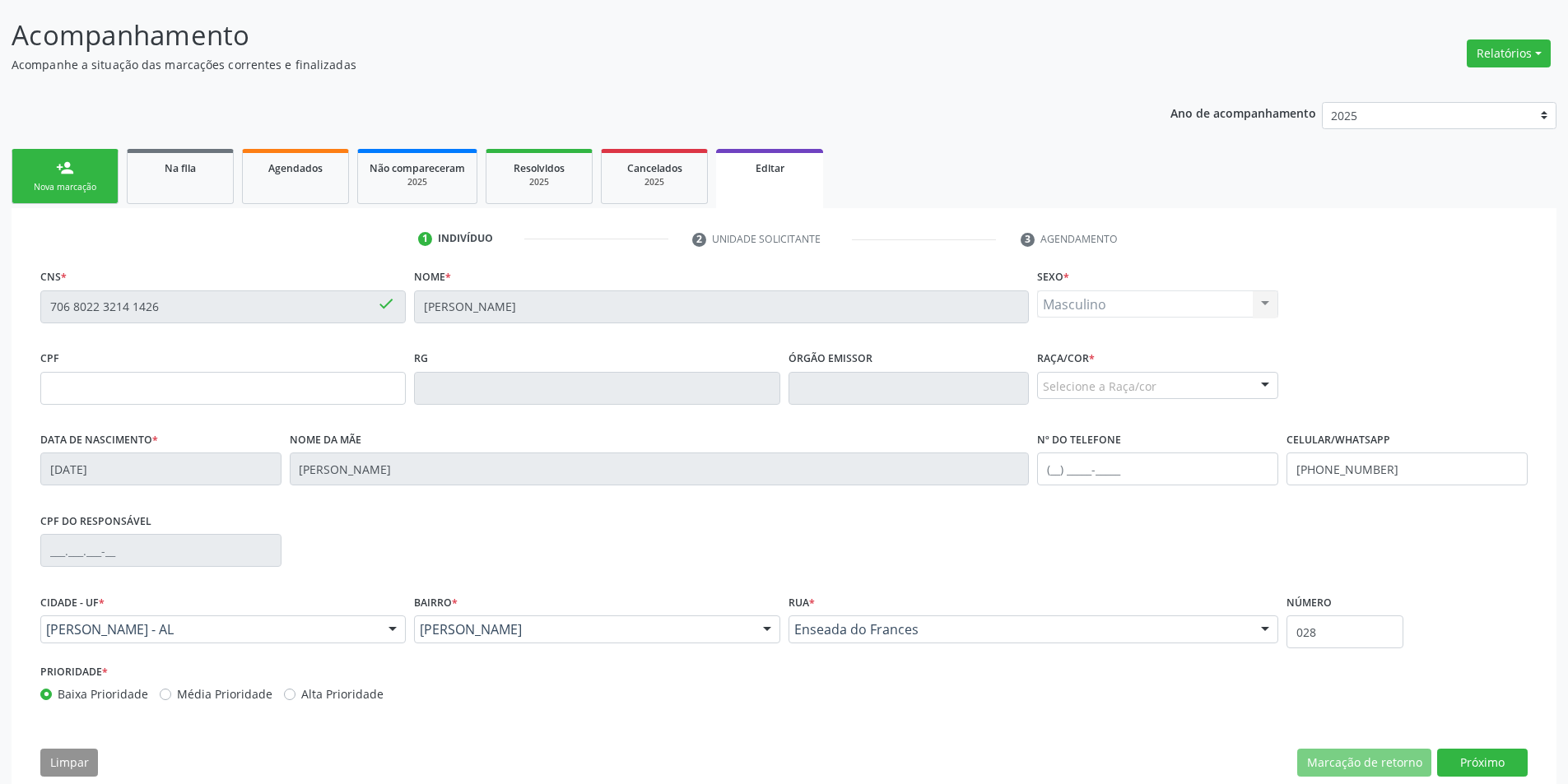
scroll to position [248, 0]
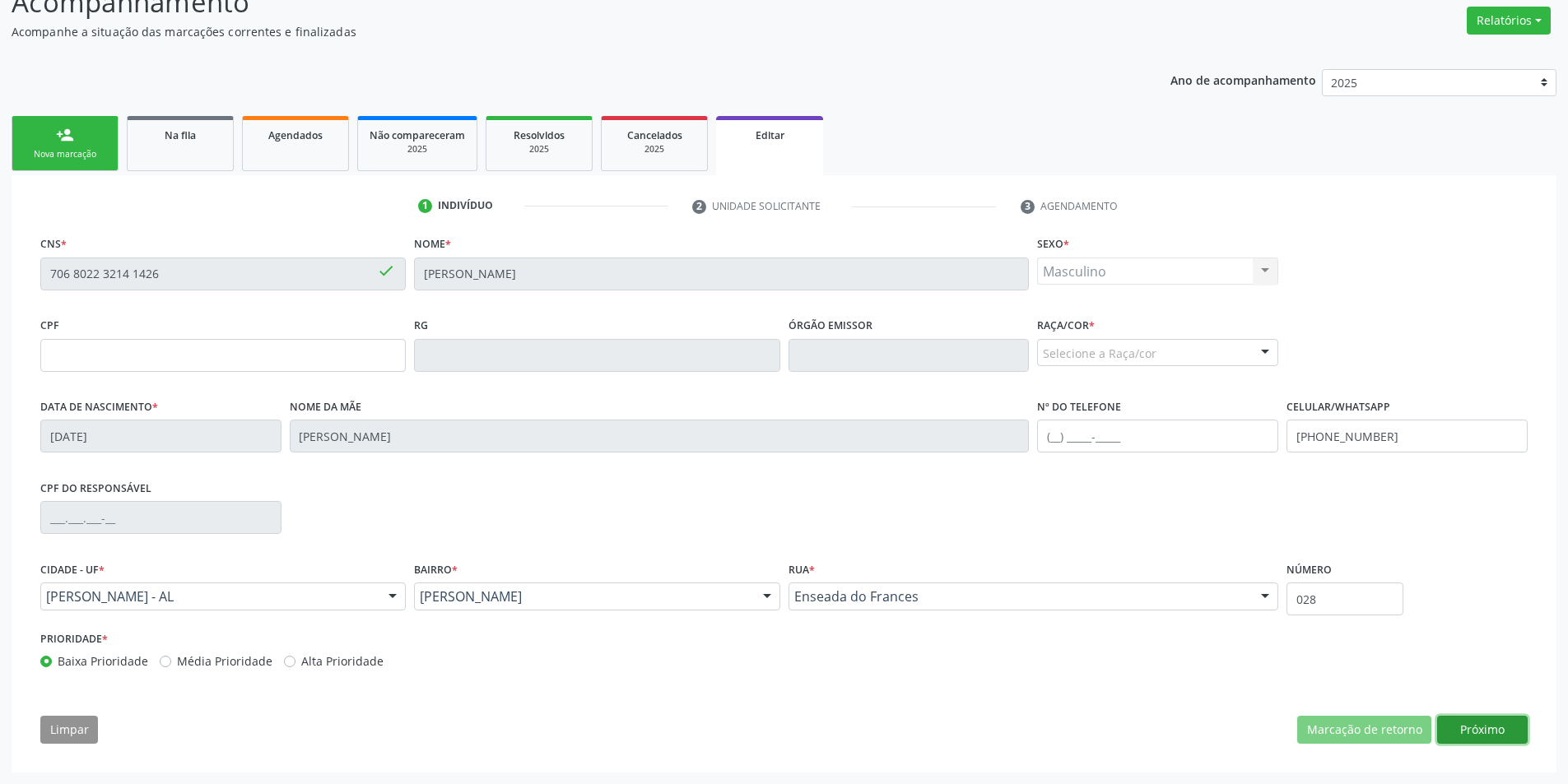
click at [1502, 725] on button "Próximo" at bounding box center [1482, 730] width 90 height 28
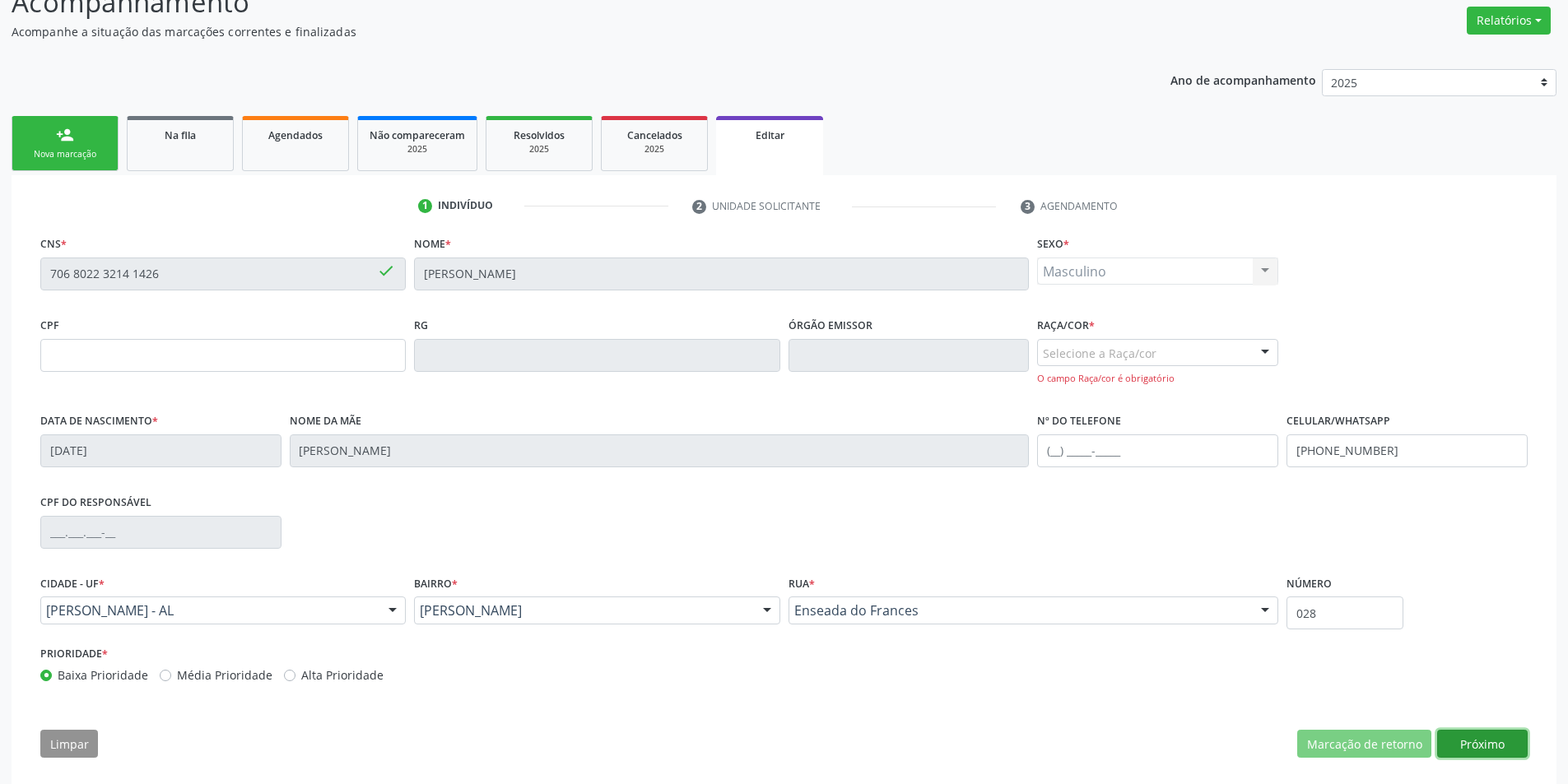
scroll to position [263, 0]
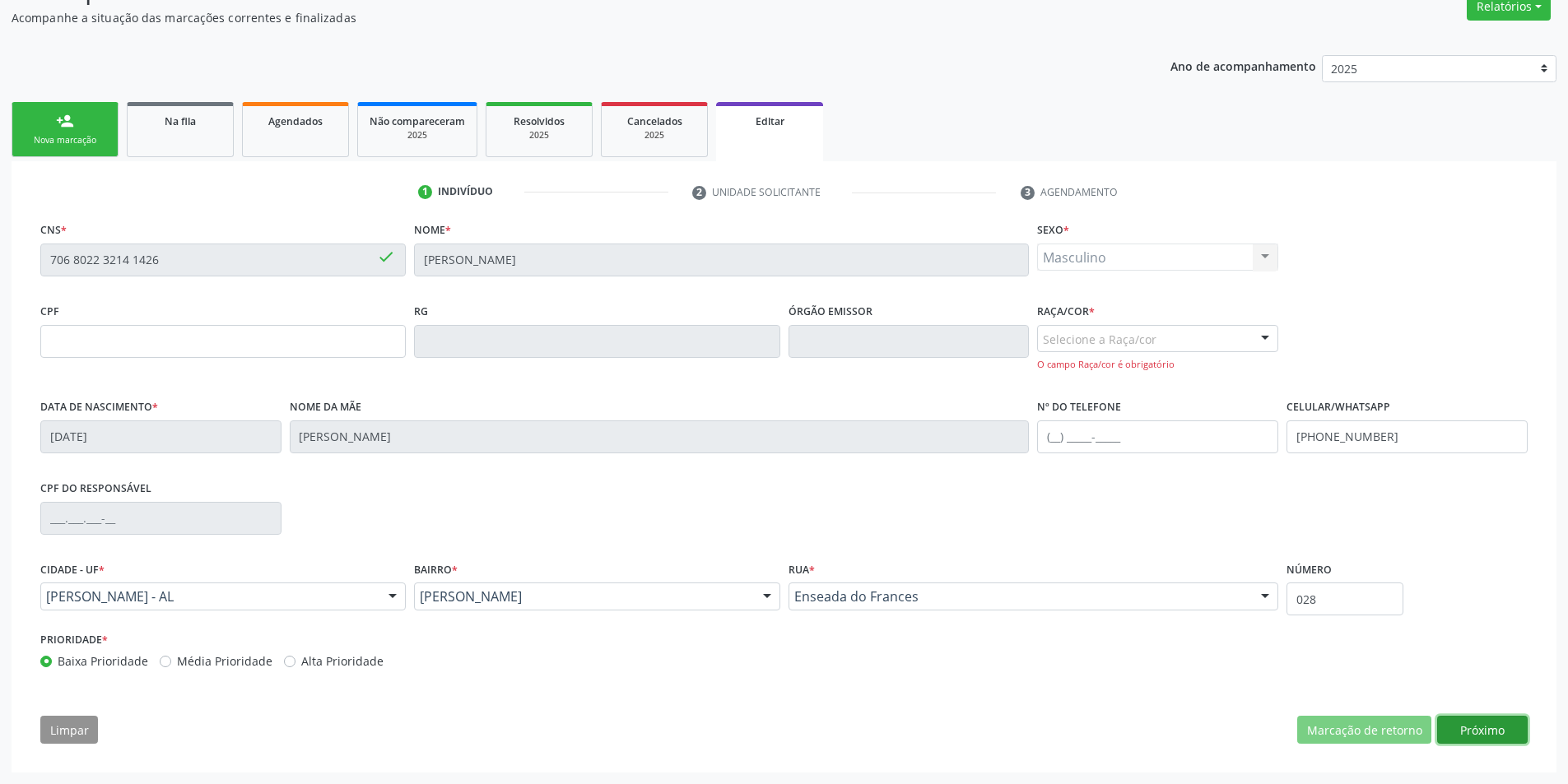
click at [1490, 717] on button "Próximo" at bounding box center [1482, 730] width 90 height 28
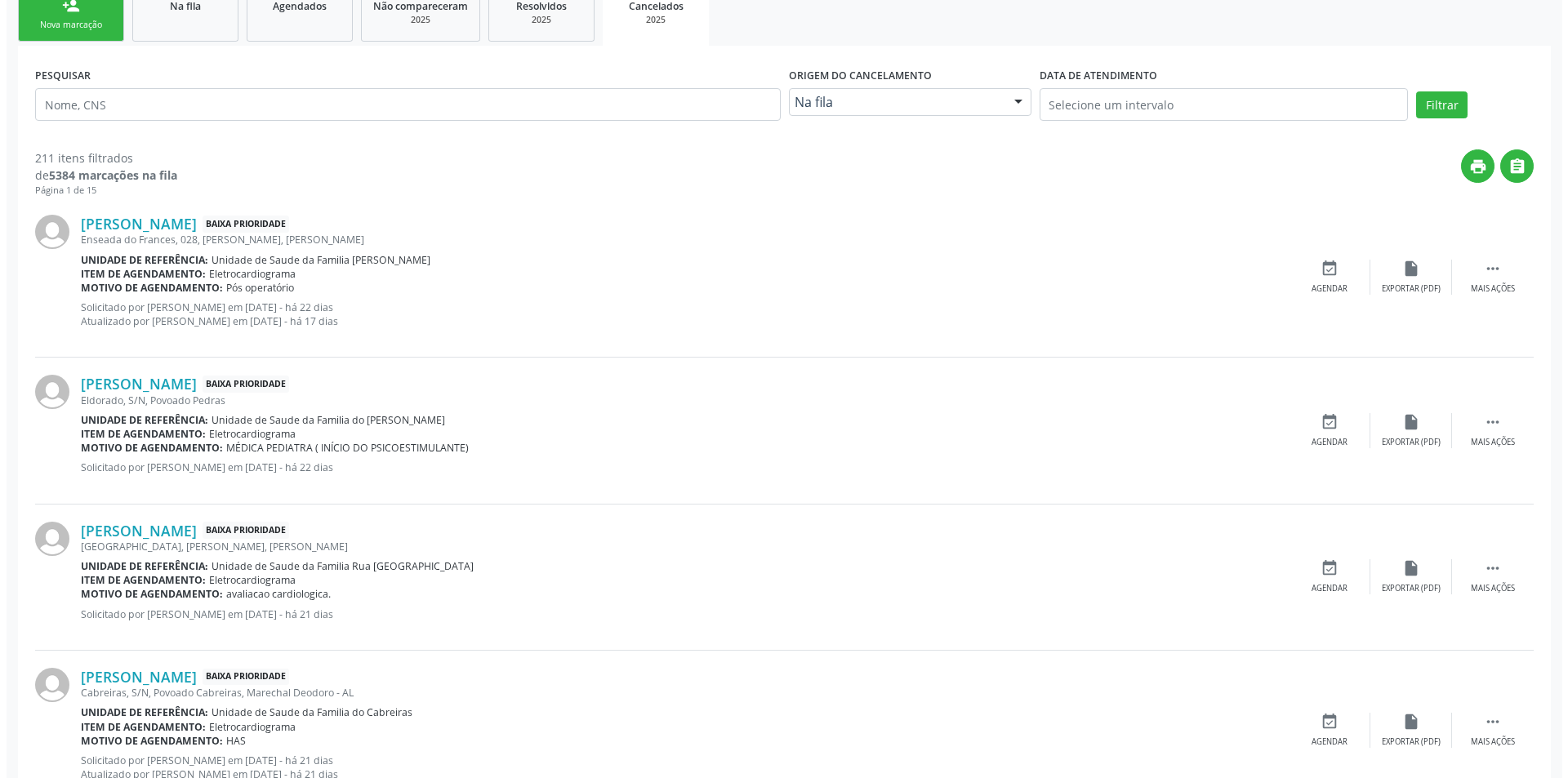
scroll to position [408, 0]
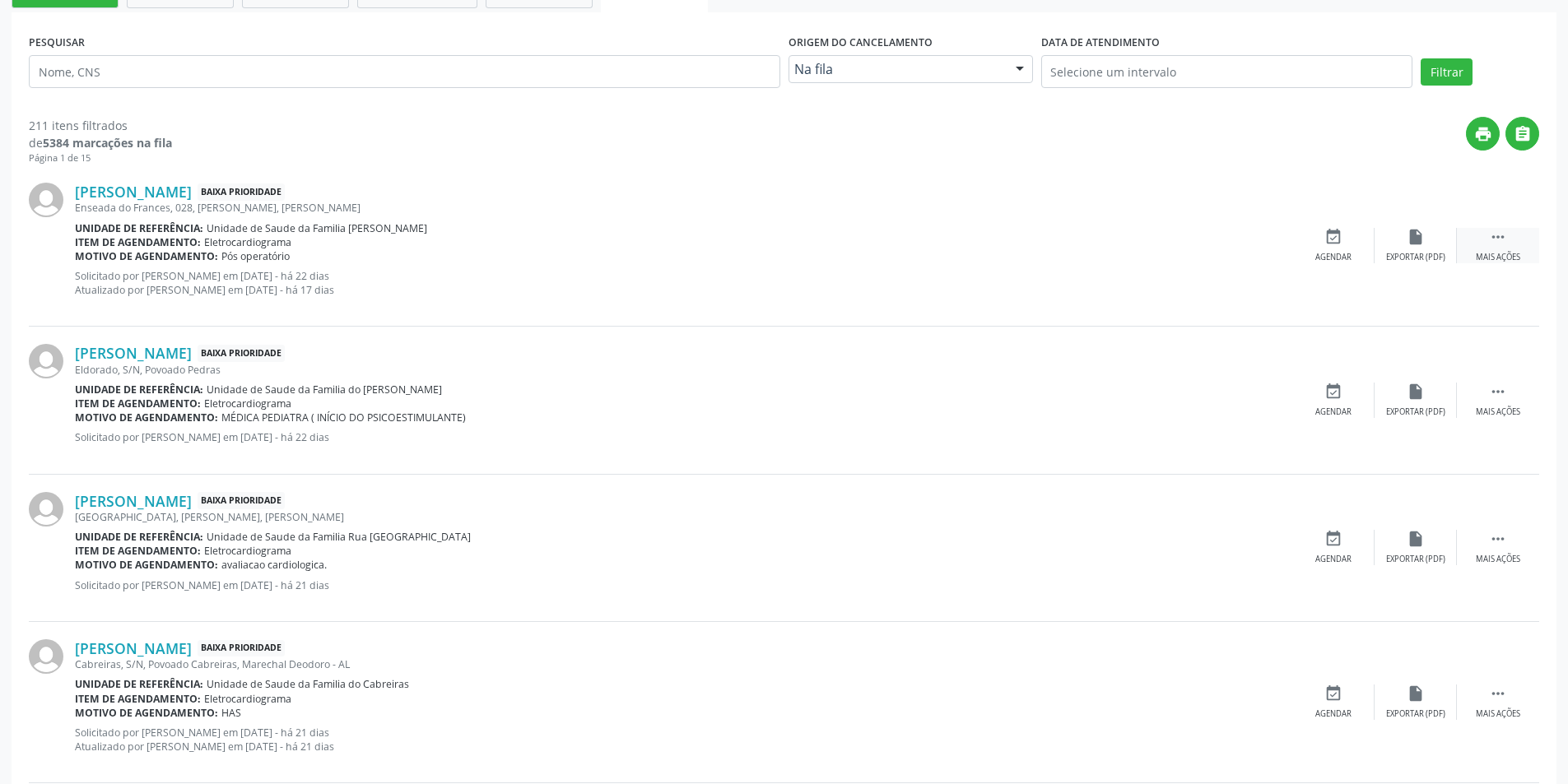
click at [1488, 245] on div " Mais ações" at bounding box center [1498, 245] width 82 height 35
click at [1336, 247] on div "cancel Cancelar" at bounding box center [1333, 245] width 82 height 35
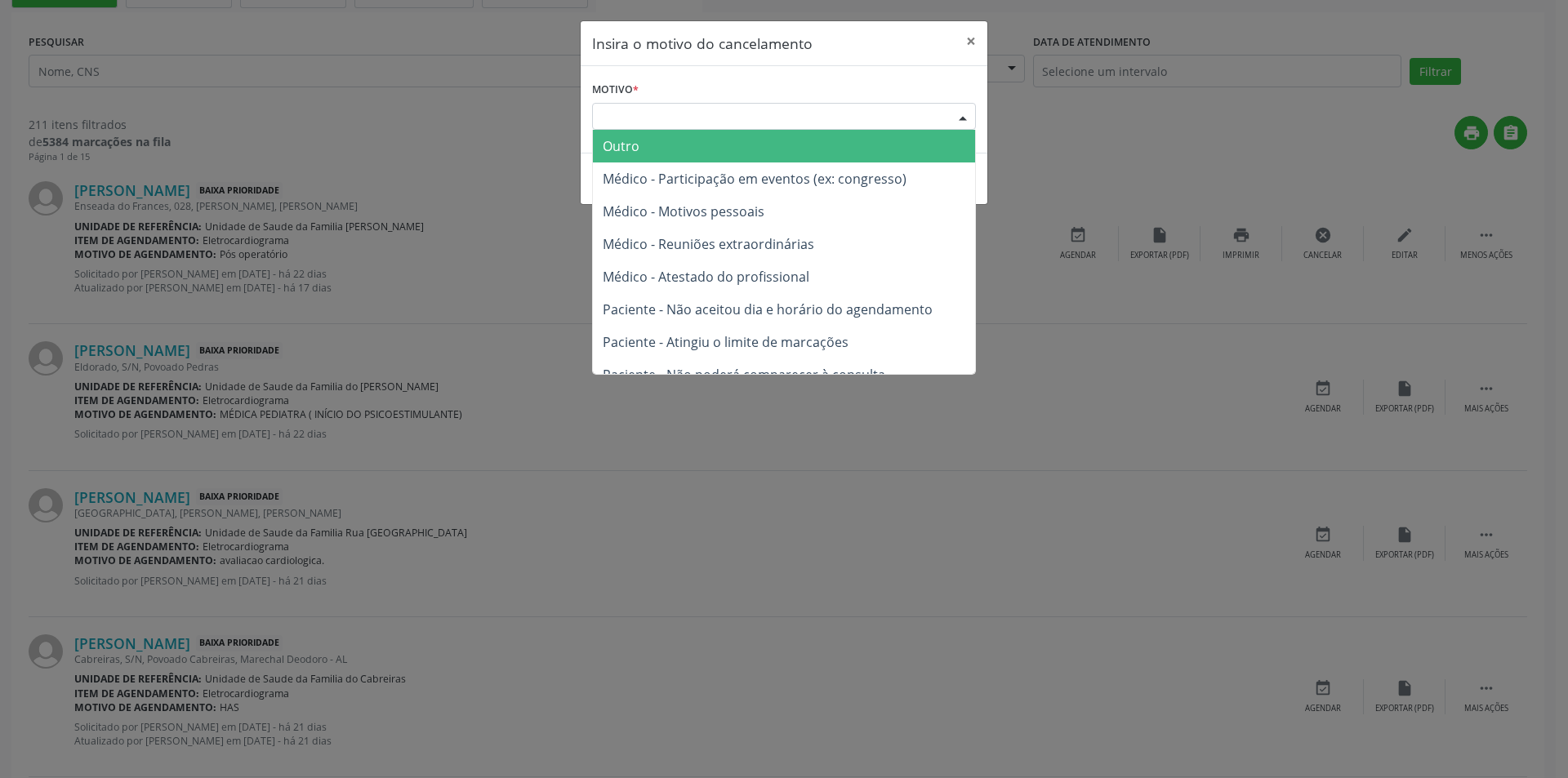
click at [721, 112] on div "Escolha o motivo" at bounding box center [784, 116] width 384 height 27
click at [756, 115] on div "Escolha o motivo" at bounding box center [784, 116] width 384 height 27
click at [763, 144] on span "Outro" at bounding box center [784, 146] width 382 height 33
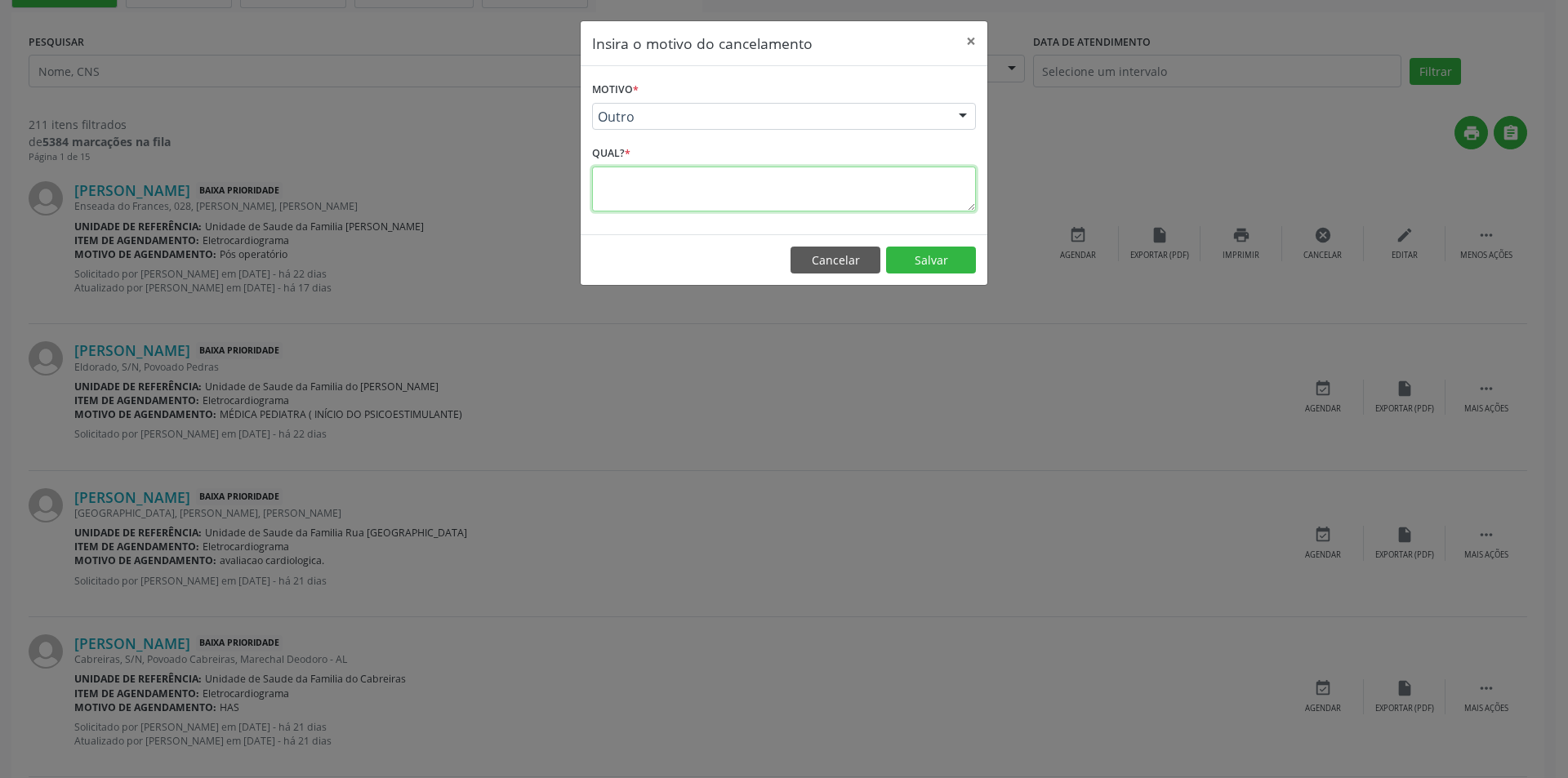
click at [688, 190] on textarea at bounding box center [784, 189] width 384 height 45
type textarea "Paciente não tem idade. [MEDICAL_DATA] só pacientes a partir de 10 anos !!!!"
click at [922, 260] on button "Salvar" at bounding box center [931, 260] width 90 height 27
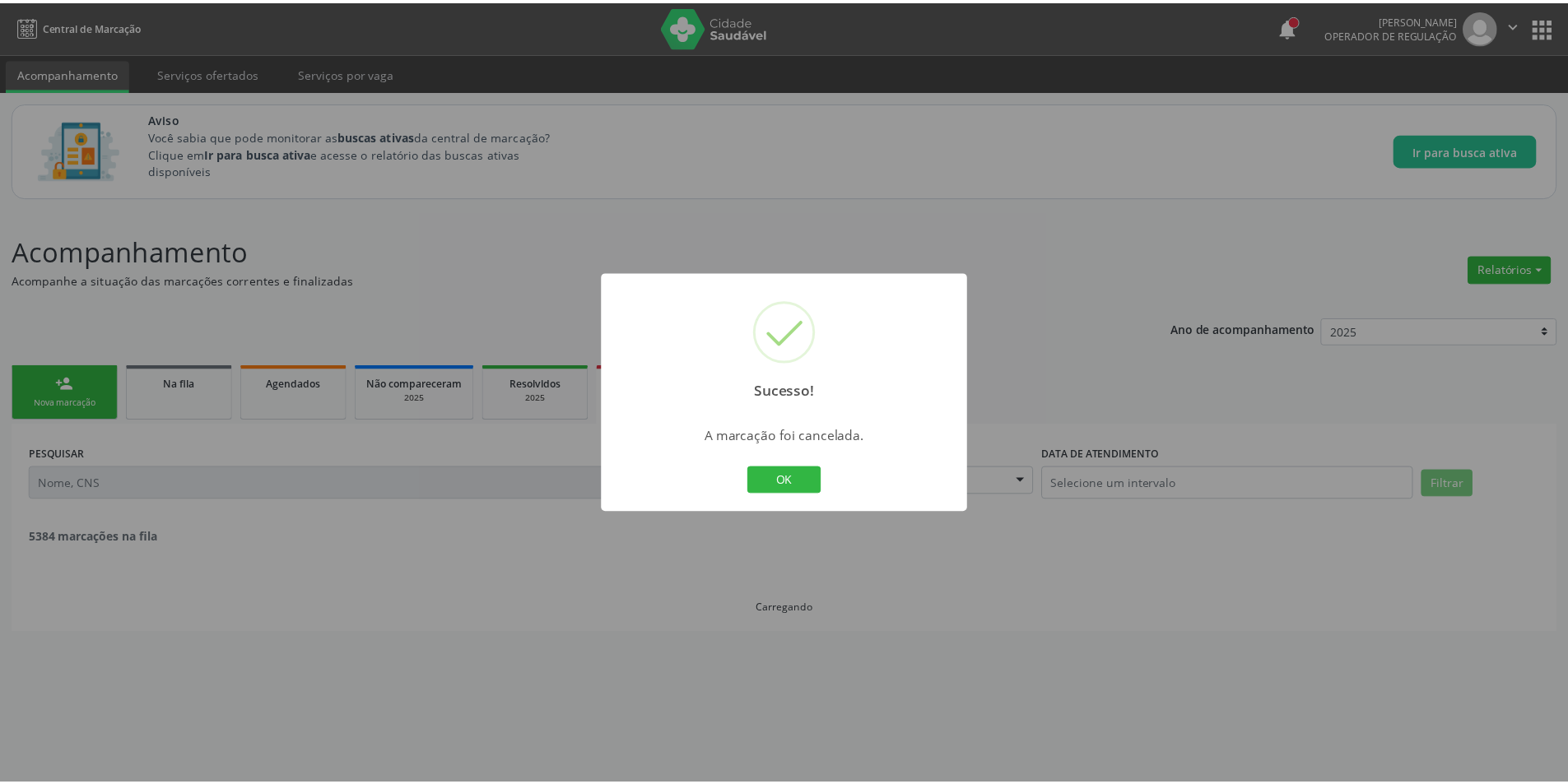
scroll to position [0, 0]
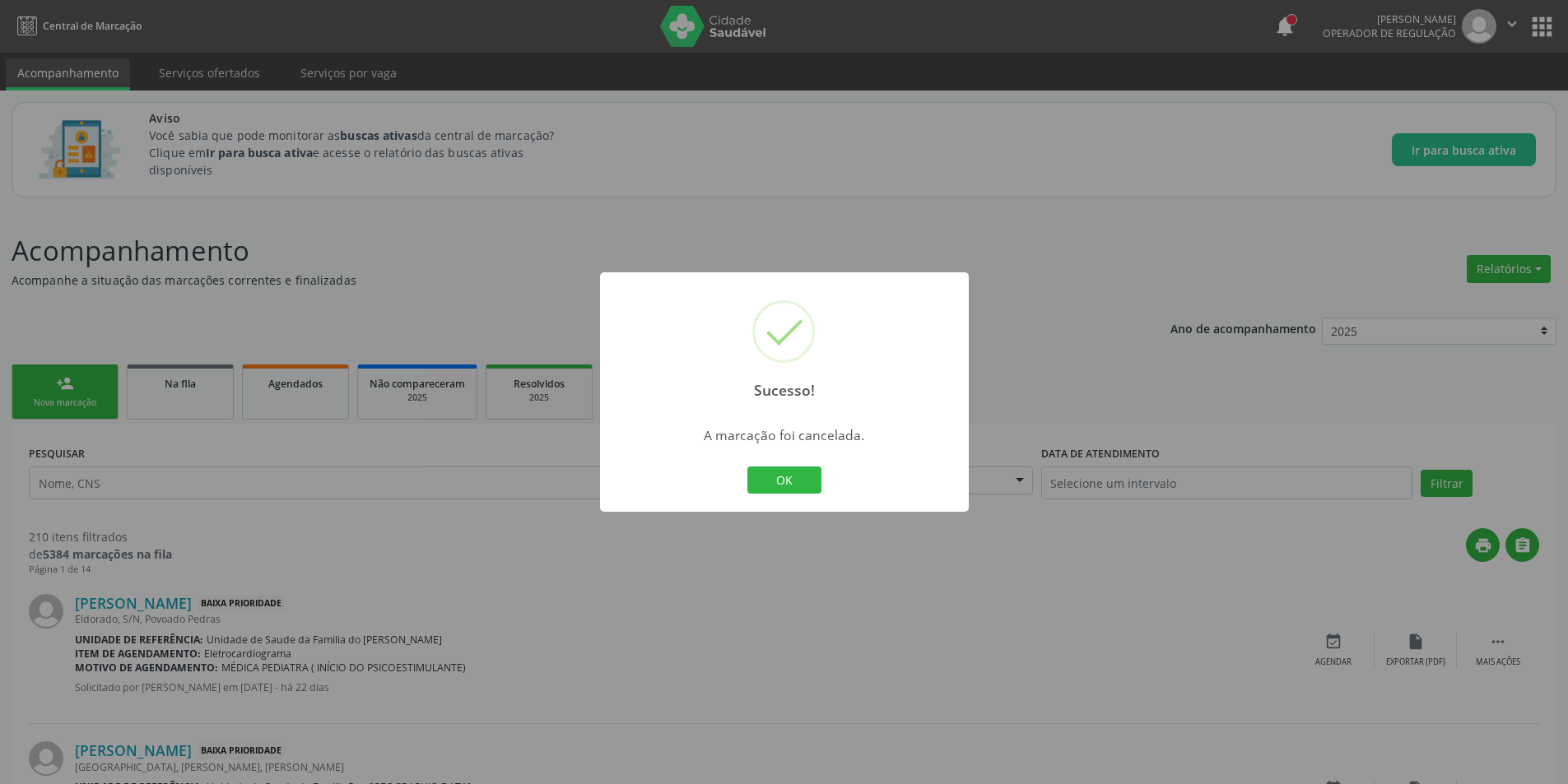
click at [571, 267] on div "Sucesso! × A marcação foi cancelada. OK Cancel" at bounding box center [784, 392] width 1568 height 784
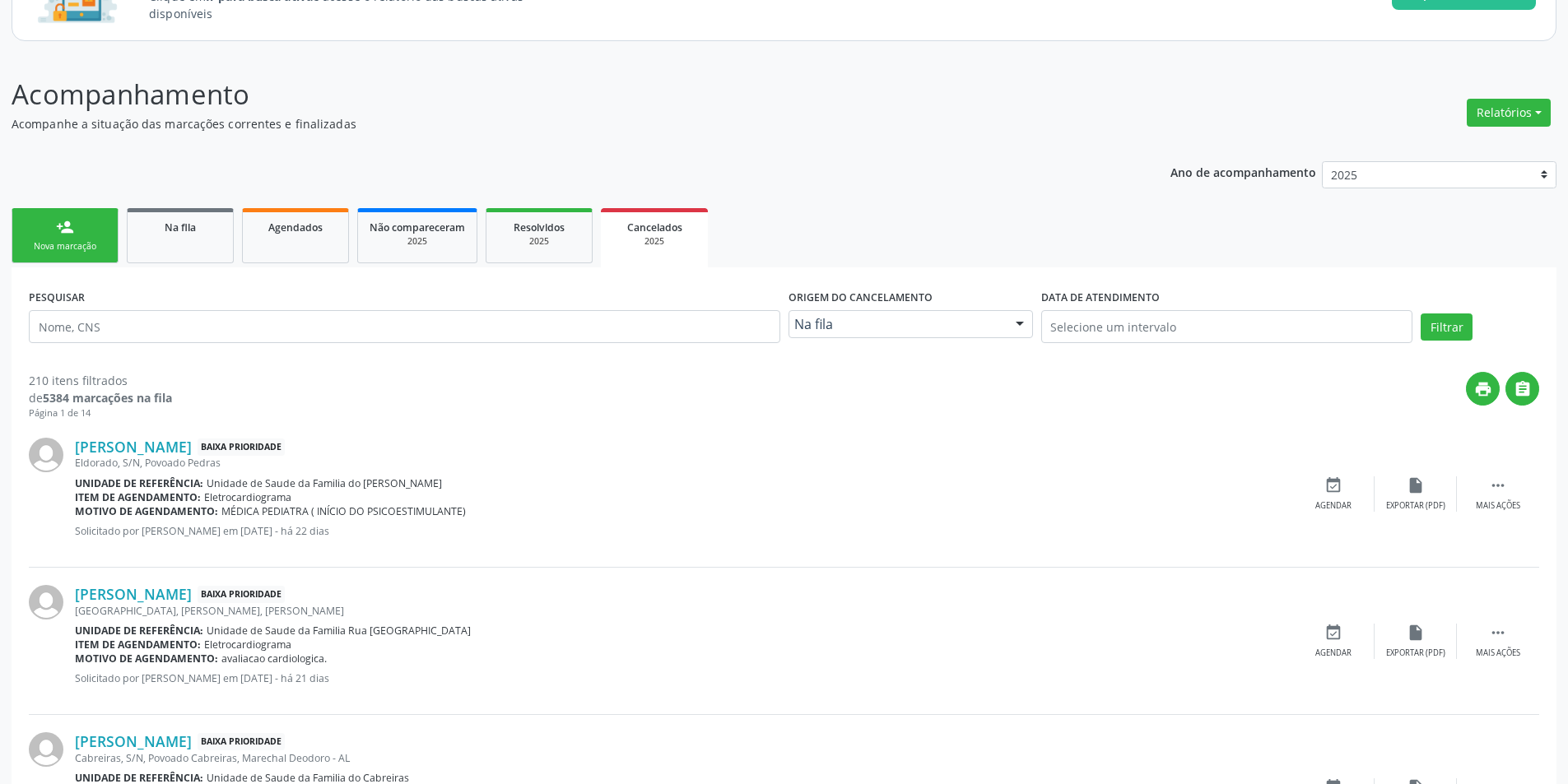
scroll to position [329, 0]
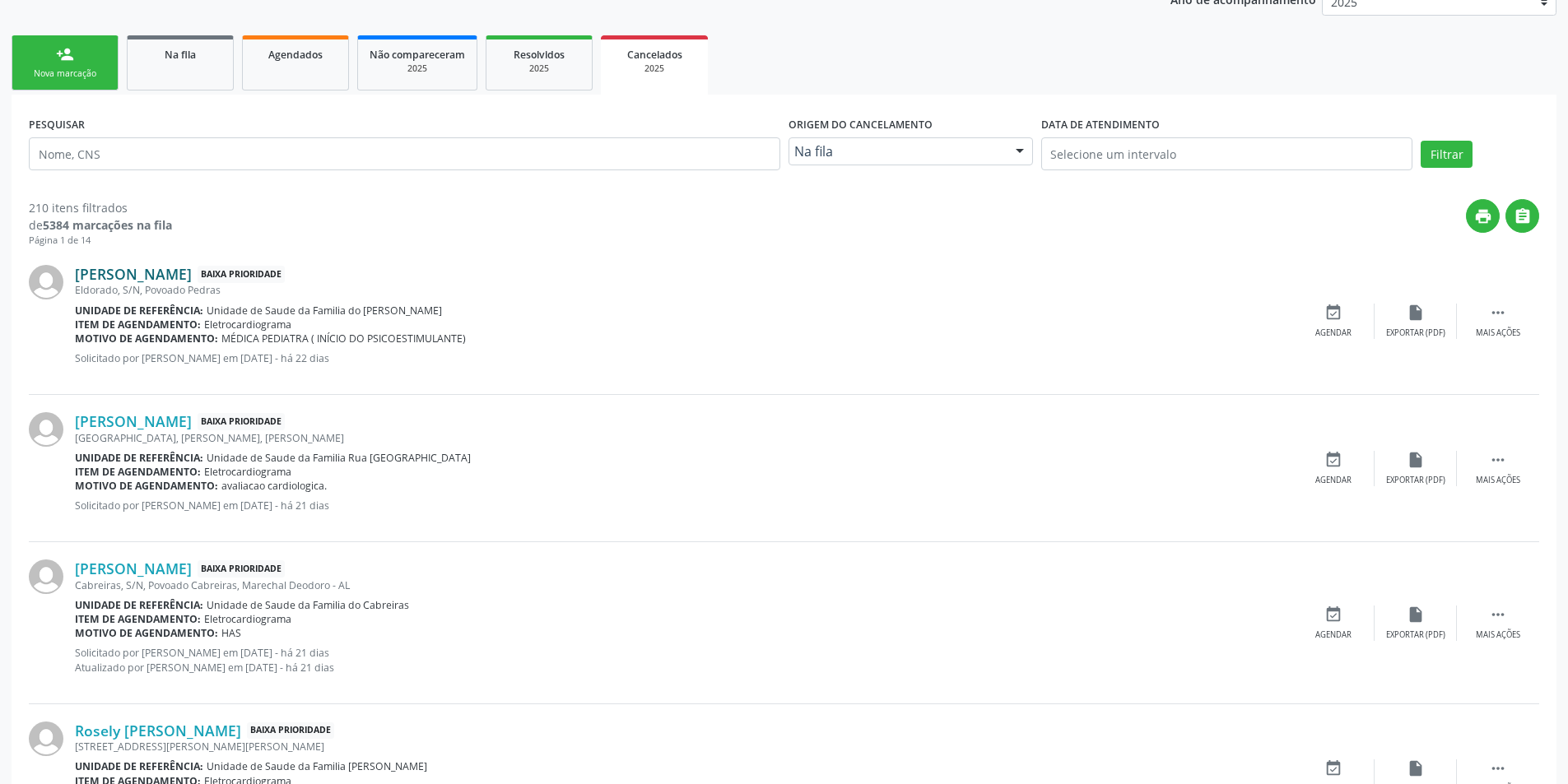
click at [192, 278] on link "[PERSON_NAME]" at bounding box center [133, 274] width 117 height 18
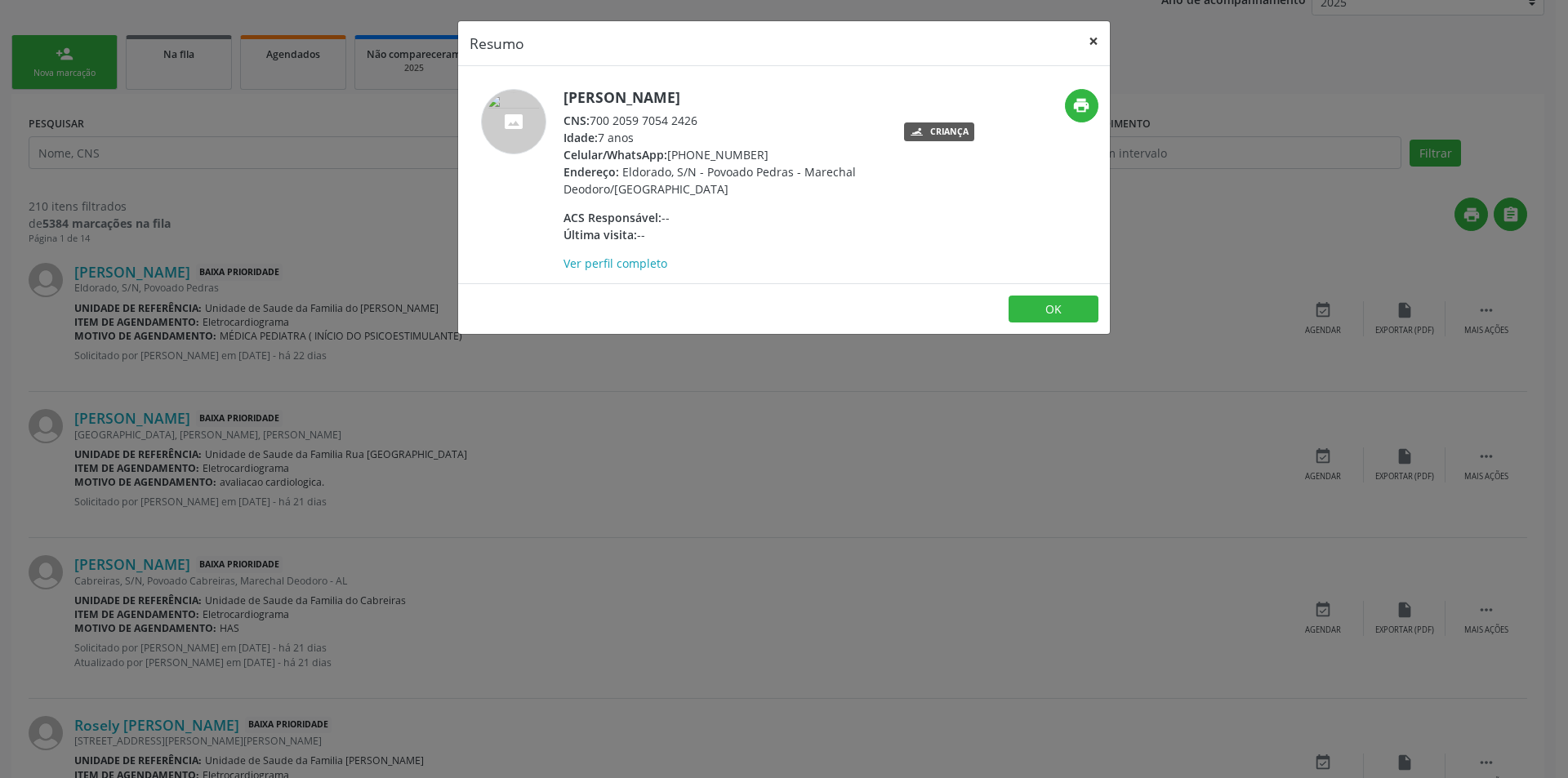
click at [1094, 33] on button "×" at bounding box center [1094, 41] width 33 height 40
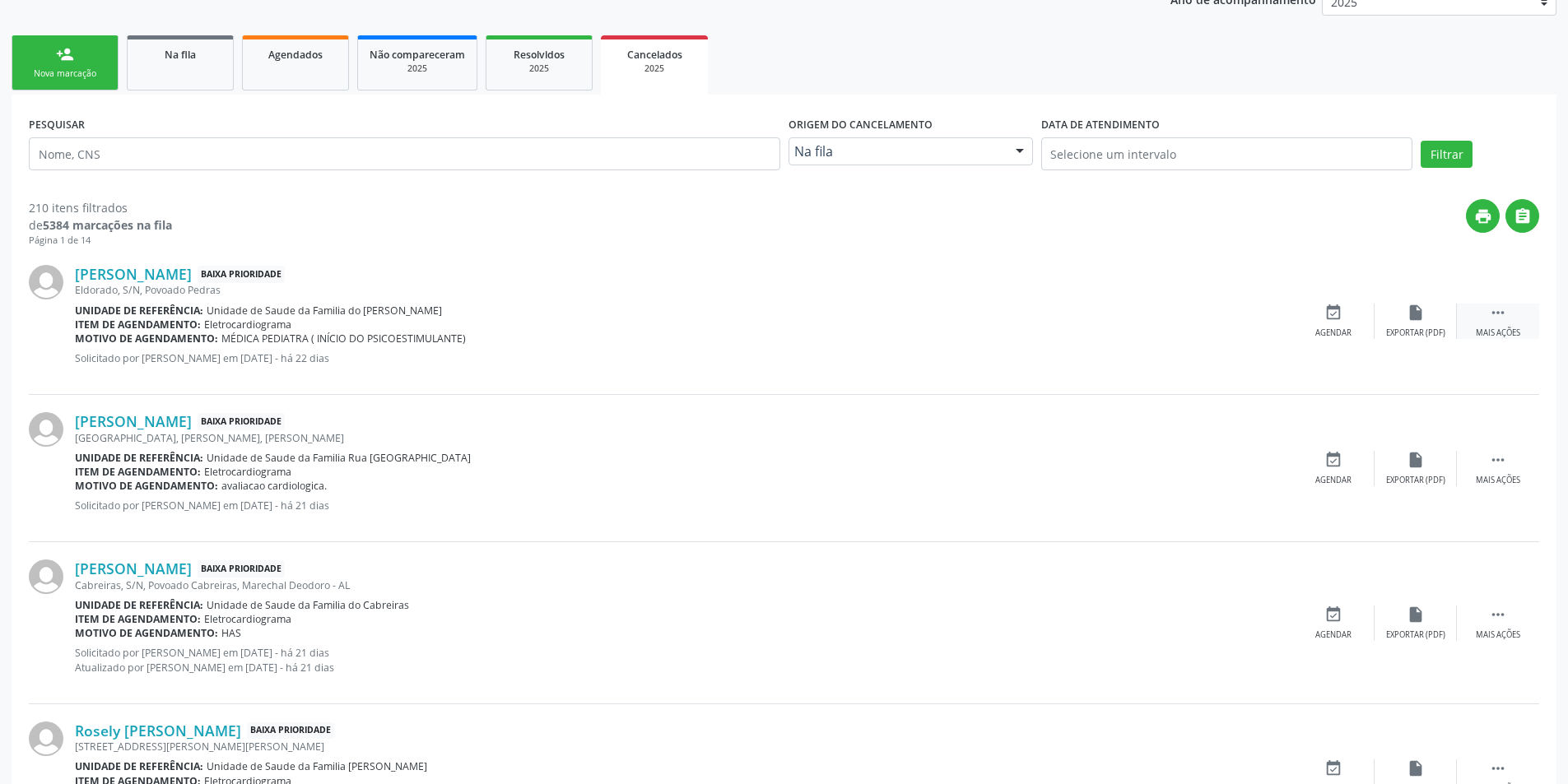
click at [1501, 316] on icon "" at bounding box center [1499, 313] width 18 height 18
click at [1406, 316] on icon "edit" at bounding box center [1416, 313] width 18 height 18
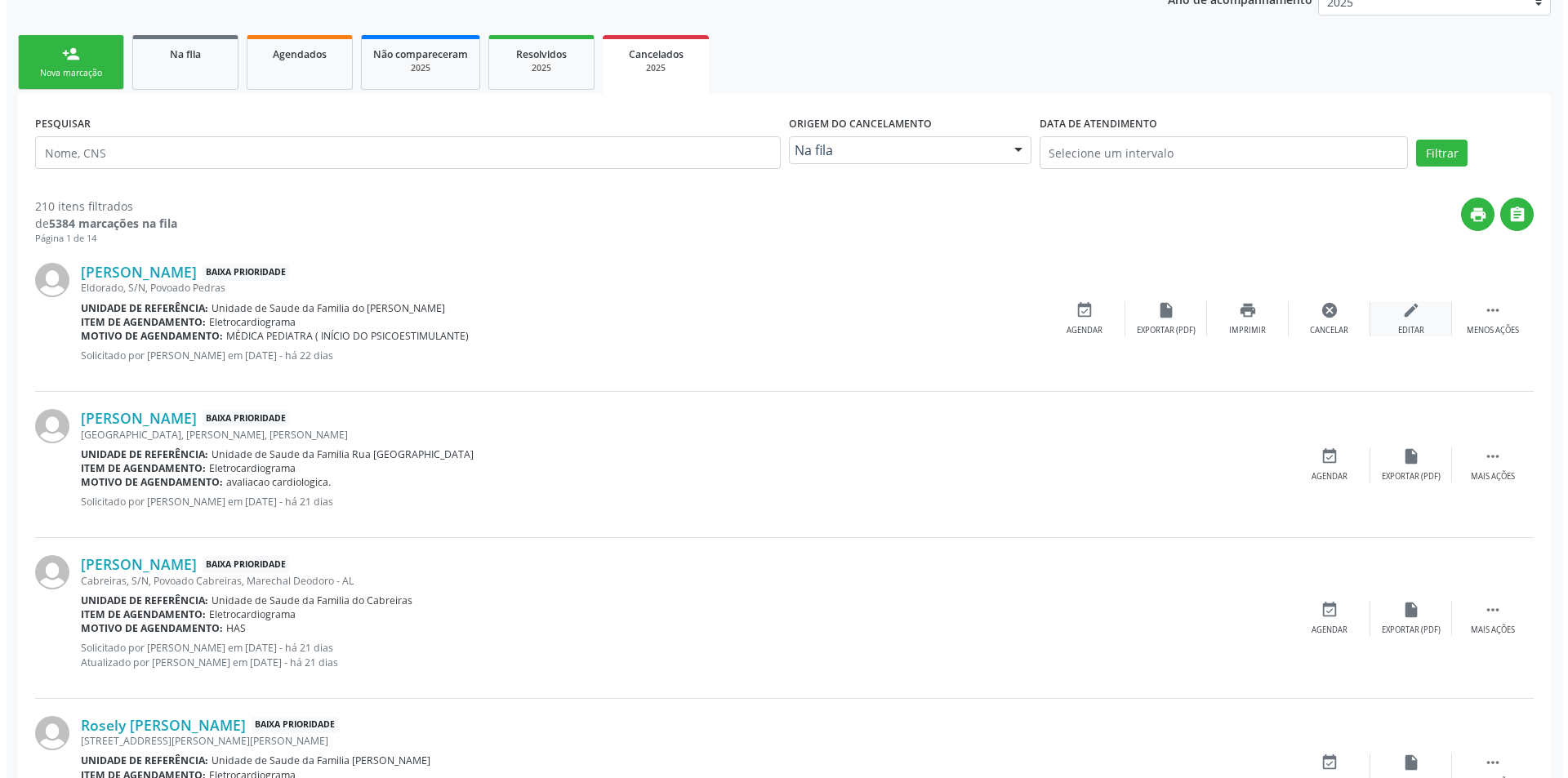
scroll to position [0, 0]
